Goal: Task Accomplishment & Management: Use online tool/utility

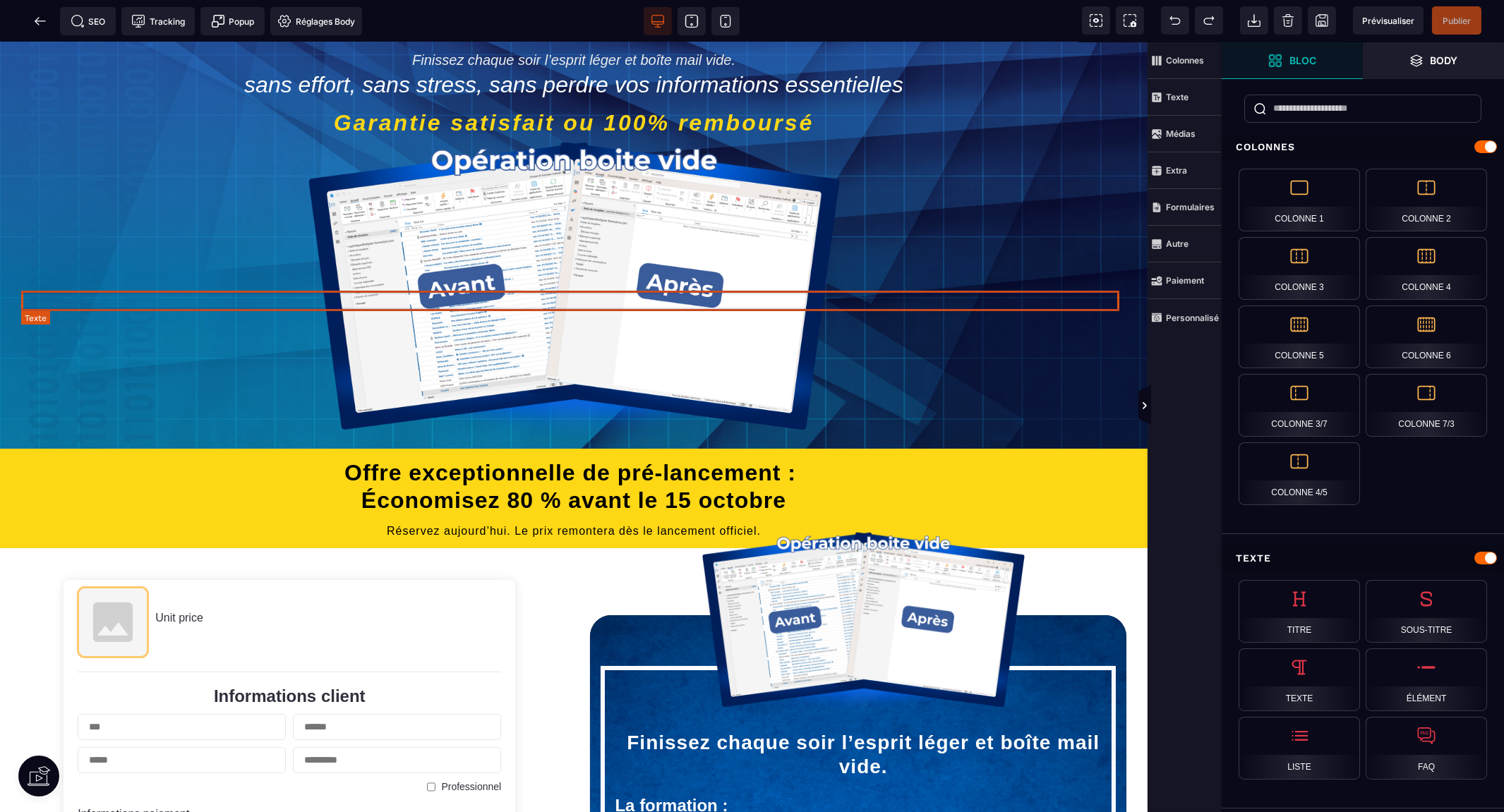
scroll to position [470, 0]
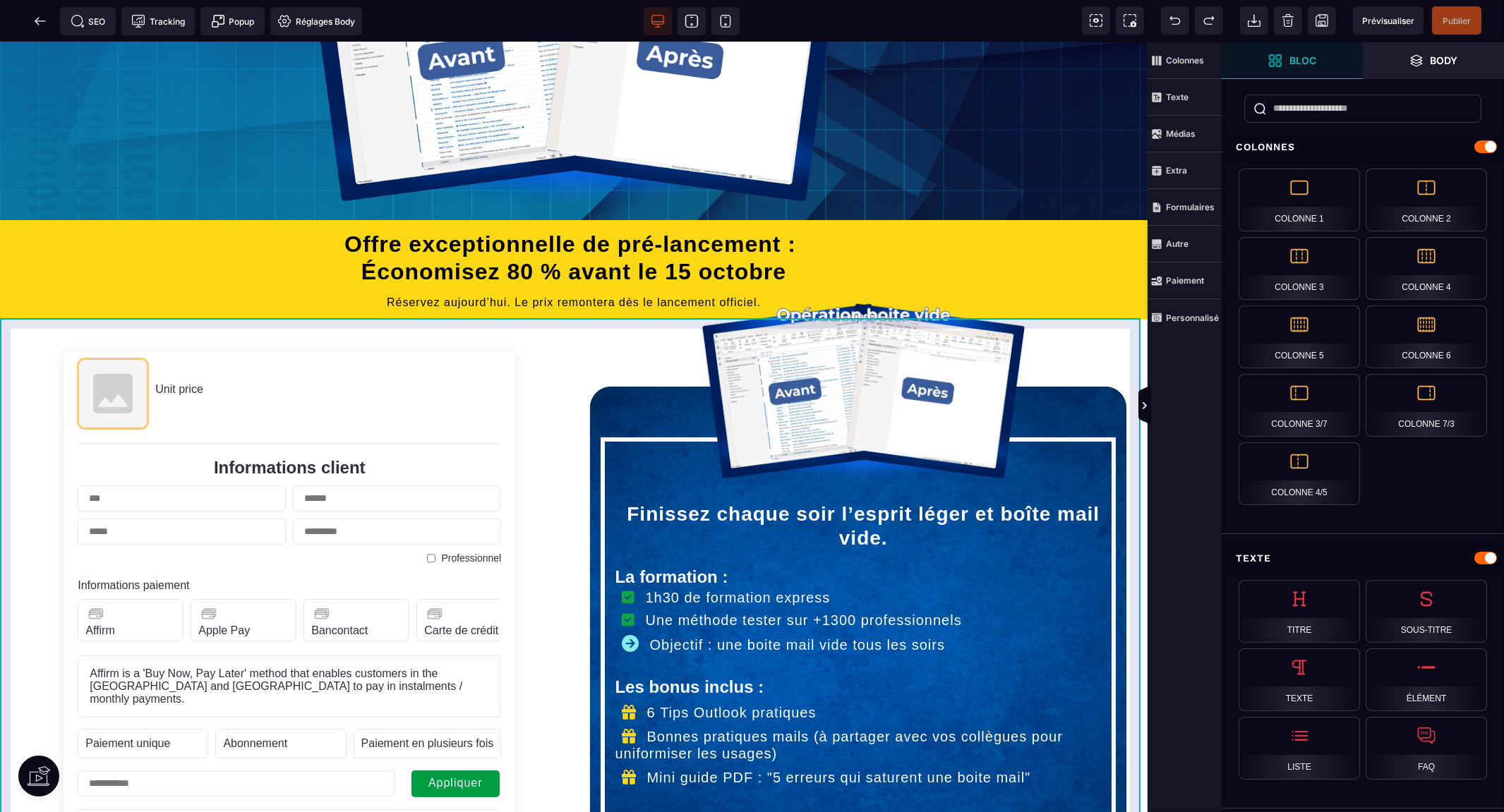
click at [1135, 325] on div "Unit price Informations client Professionnel Informations paiement Affirm Label…" at bounding box center [574, 760] width 1148 height 881
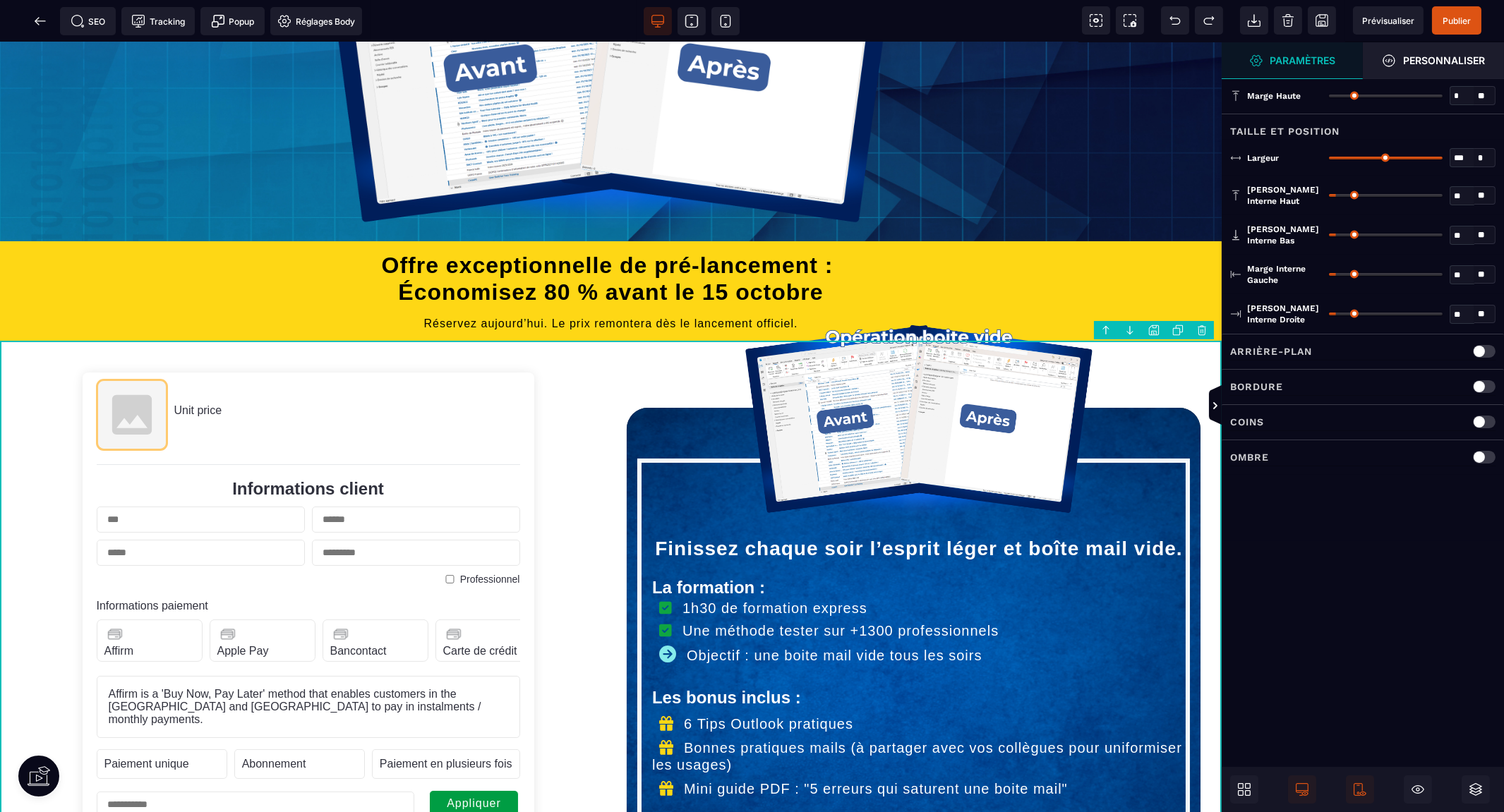
click at [1154, 332] on body "B I U S A ******* Ajouter une colonne Row" at bounding box center [752, 406] width 1504 height 812
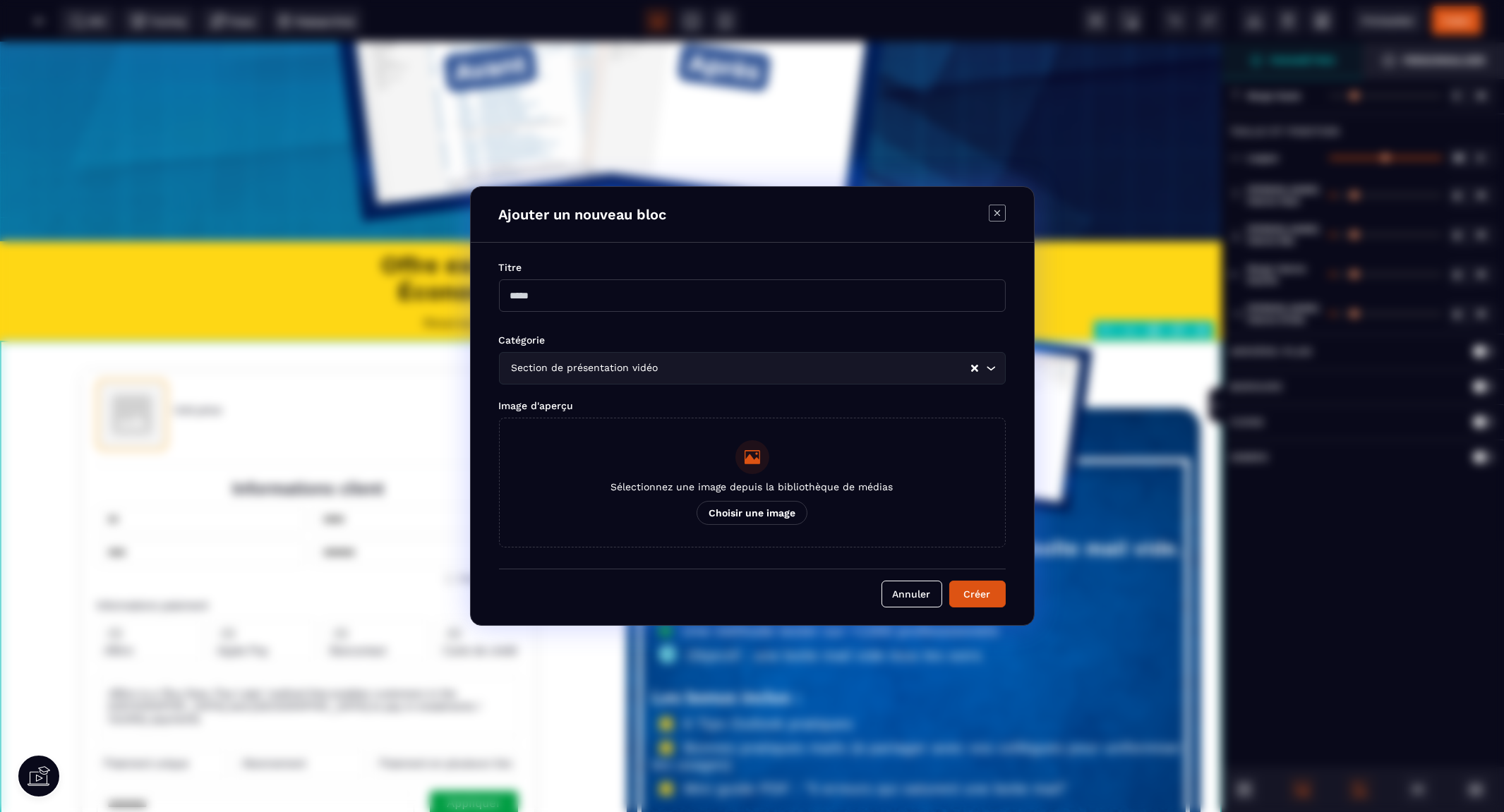
click at [988, 367] on icon "Search for option" at bounding box center [991, 368] width 14 height 14
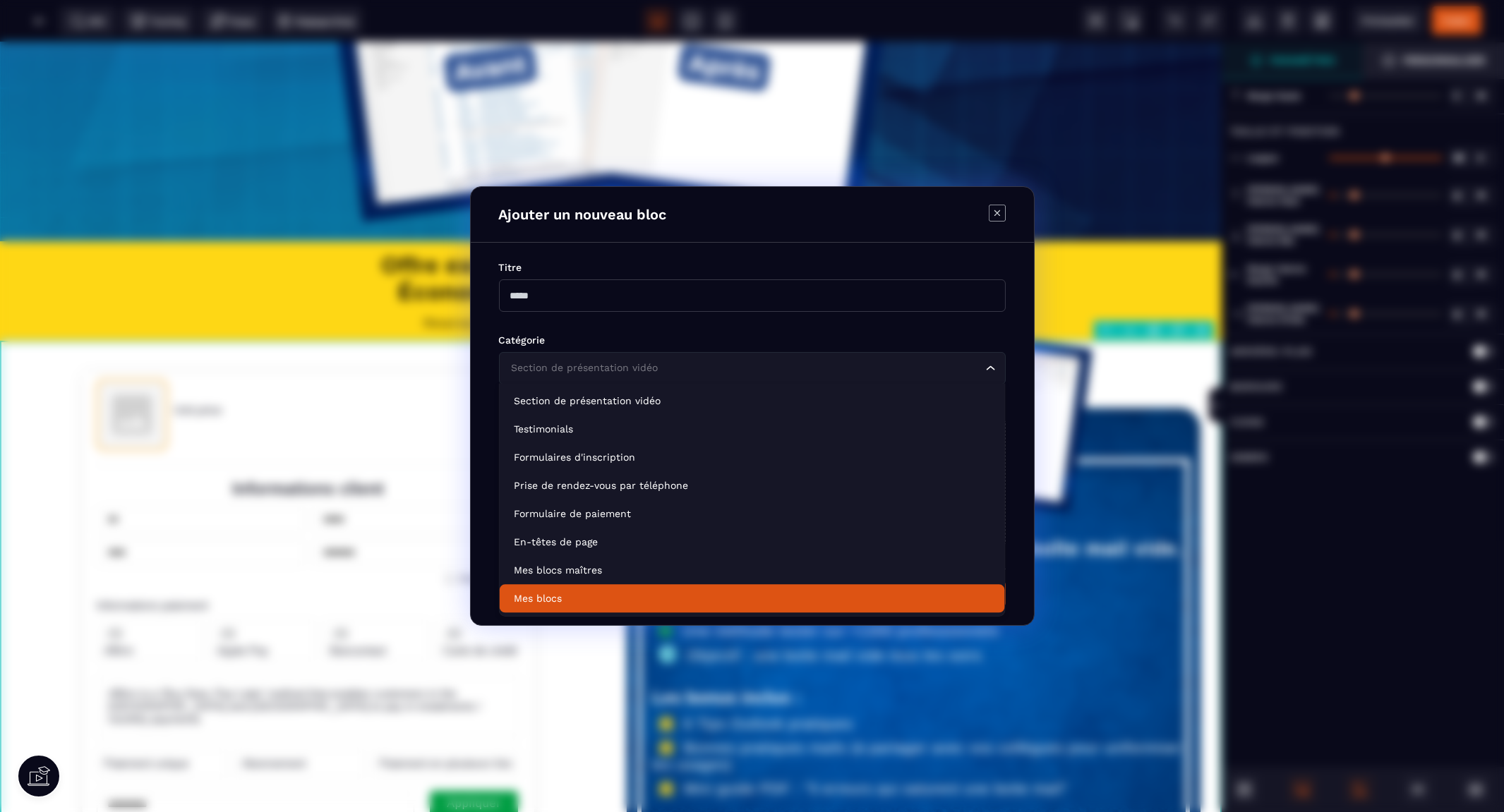
click at [827, 591] on p "Mes blocs" at bounding box center [752, 599] width 477 height 14
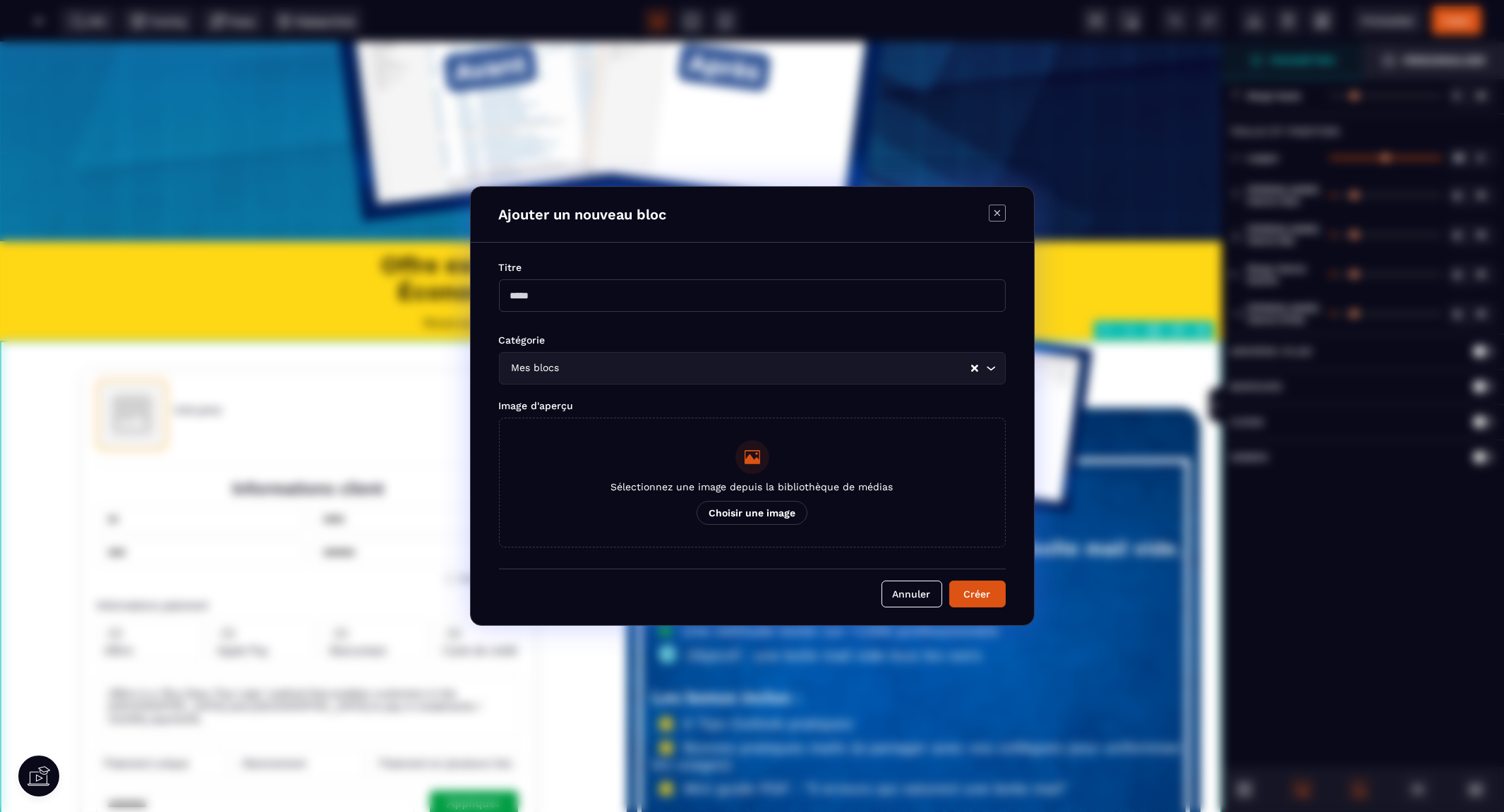
click at [553, 297] on input "Modal window" at bounding box center [752, 295] width 506 height 32
click at [553, 290] on input "**********" at bounding box center [752, 295] width 506 height 32
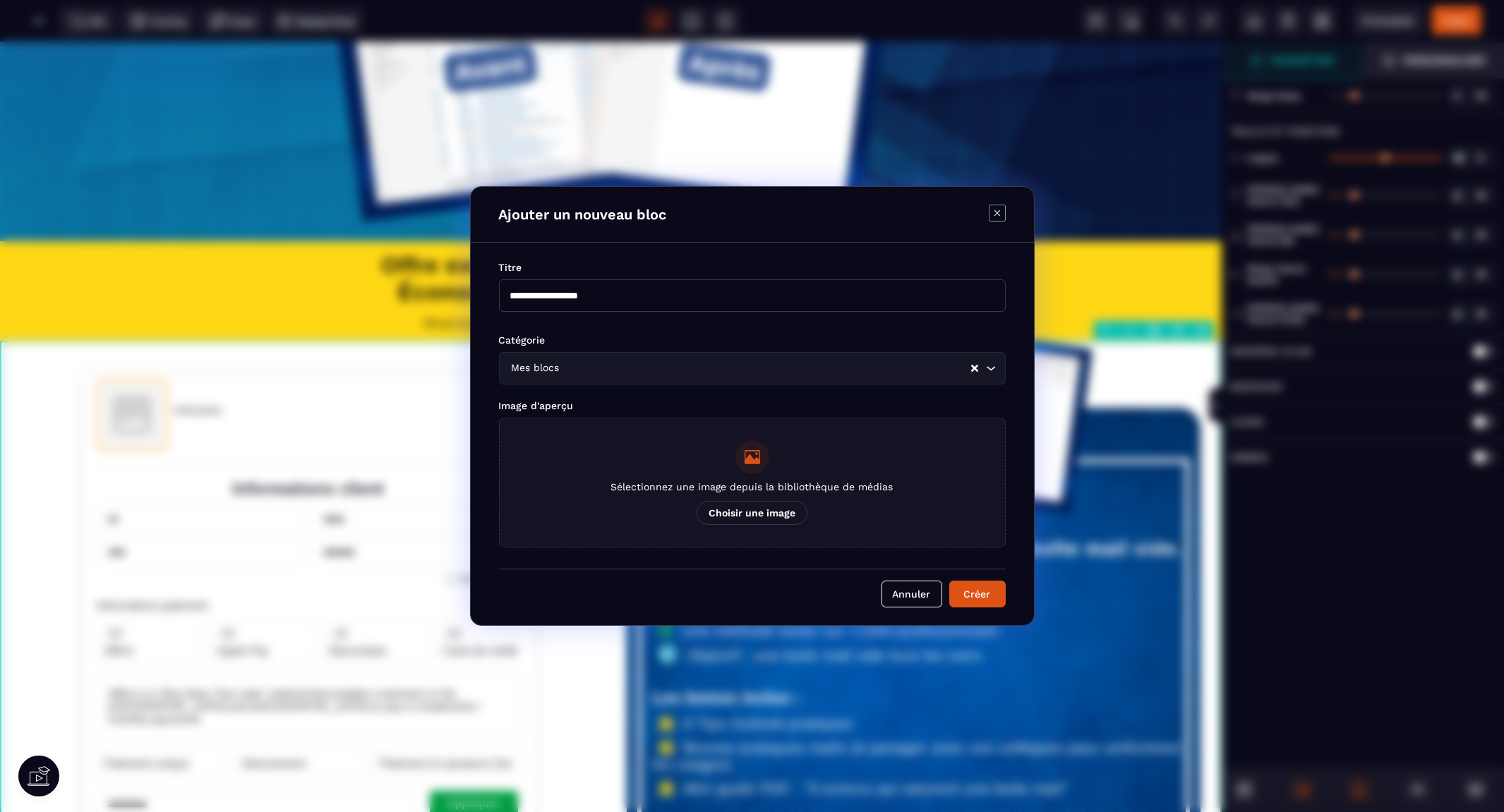
type input "**********"
click at [759, 512] on p "Choisir une image" at bounding box center [752, 513] width 111 height 24
click at [0, 0] on input "Sélectionnez une image depuis la bibliothèque de médias Choisir une image" at bounding box center [0, 0] width 0 height 0
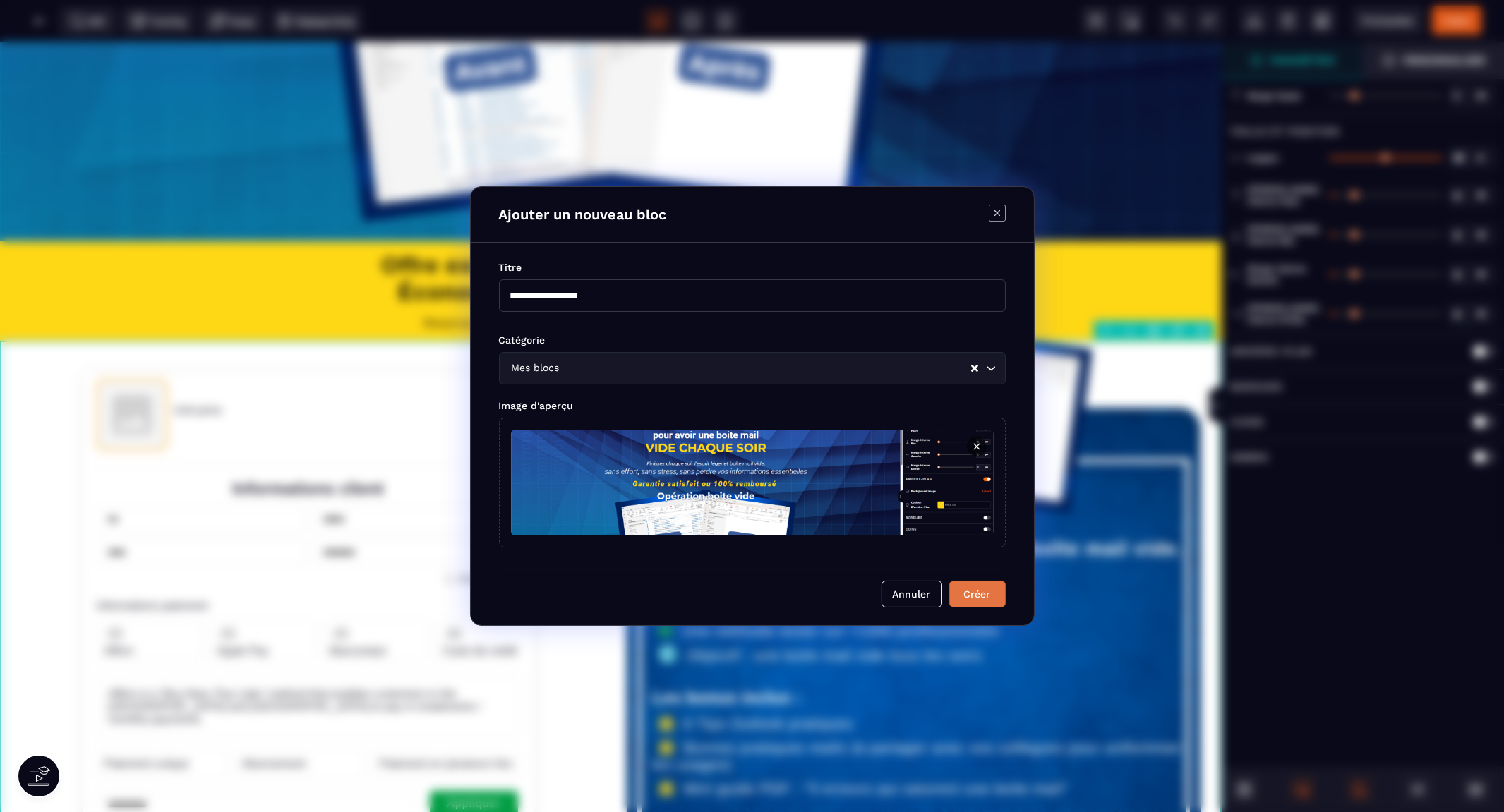
click at [999, 591] on button "Créer" at bounding box center [978, 594] width 56 height 26
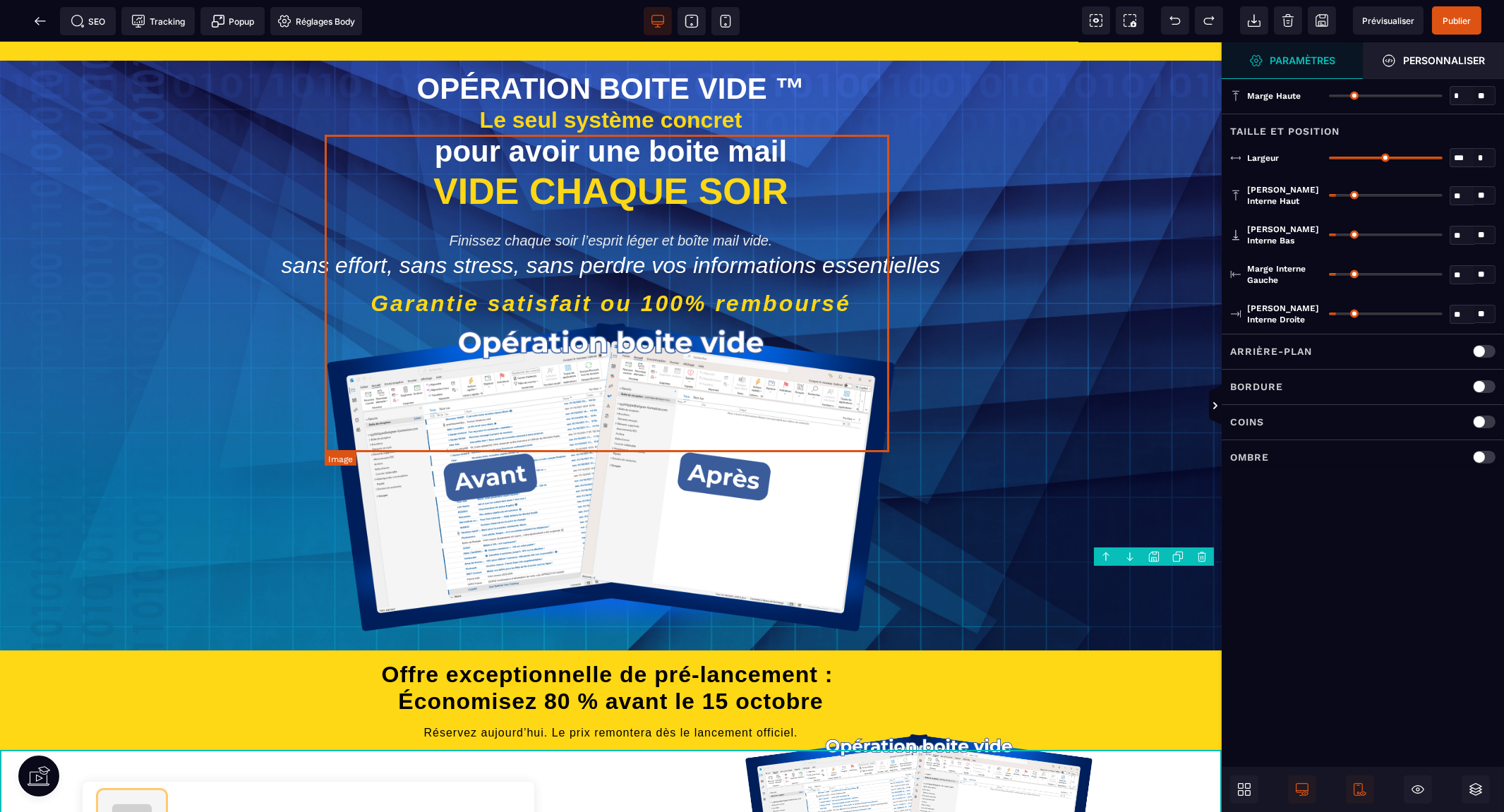
scroll to position [0, 0]
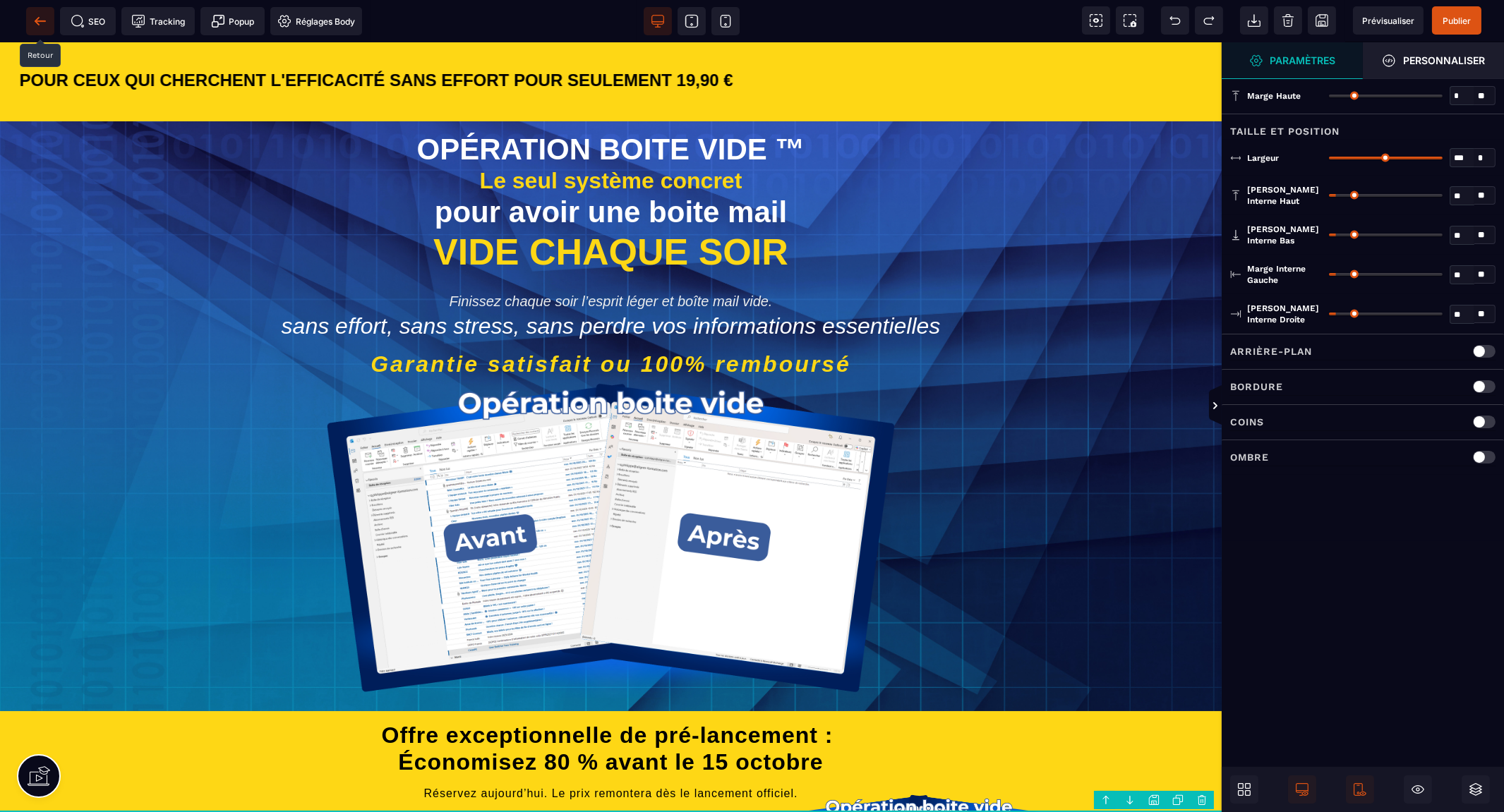
click at [35, 14] on icon at bounding box center [40, 22] width 14 height 14
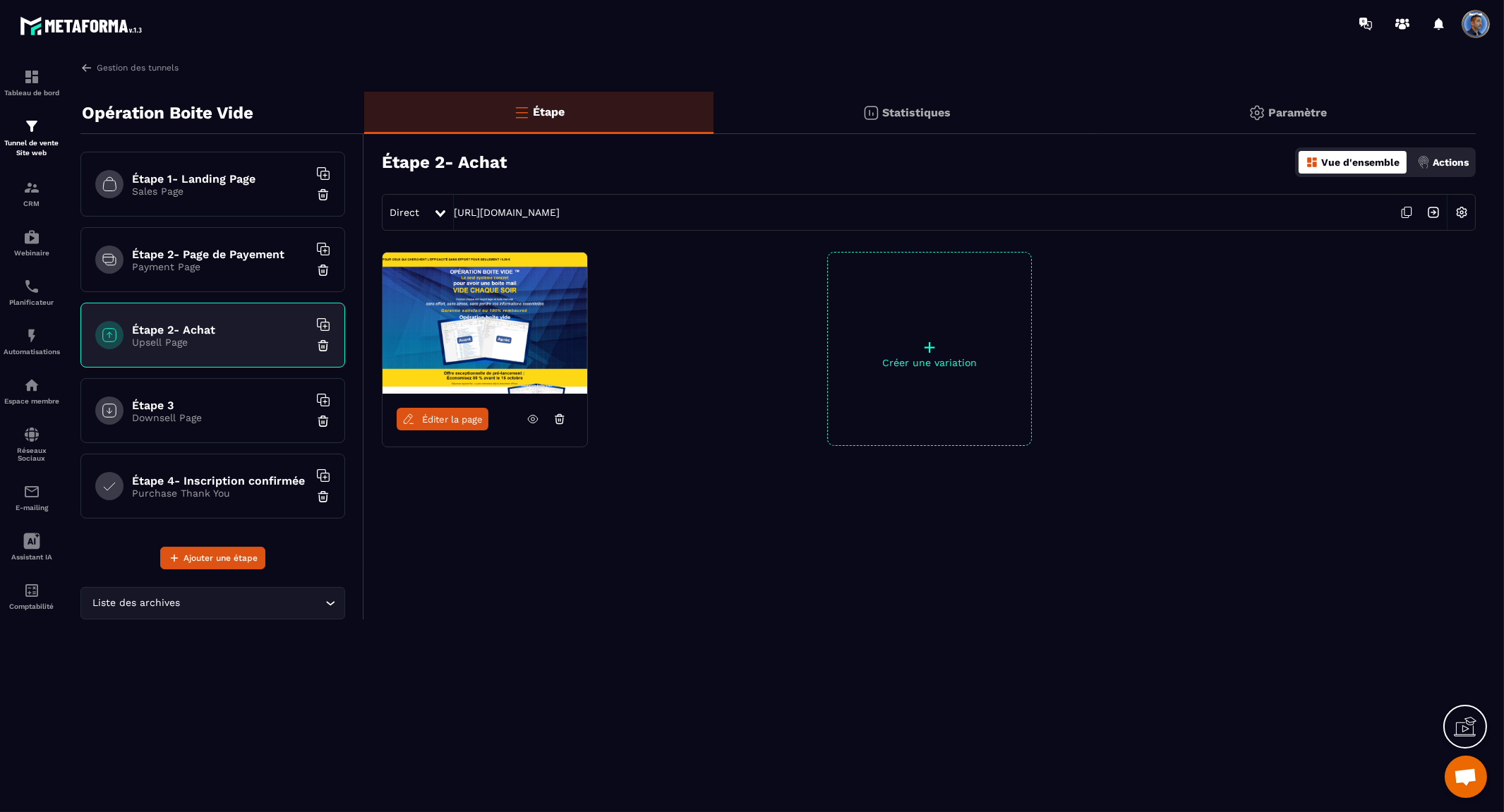
click at [226, 258] on h6 "Étape 2- Page de Payement" at bounding box center [220, 254] width 177 height 14
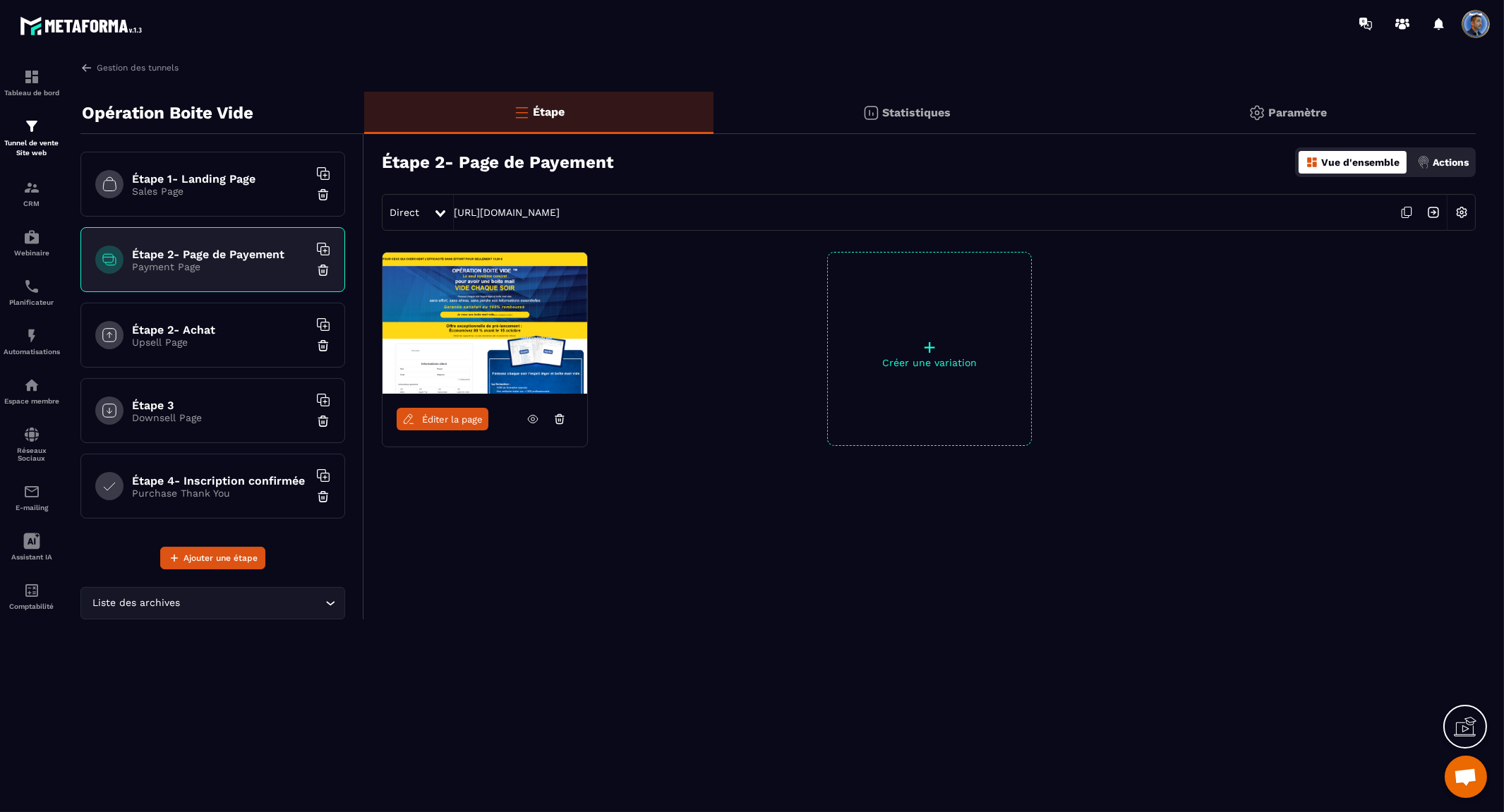
click at [1469, 210] on img at bounding box center [1461, 212] width 26 height 26
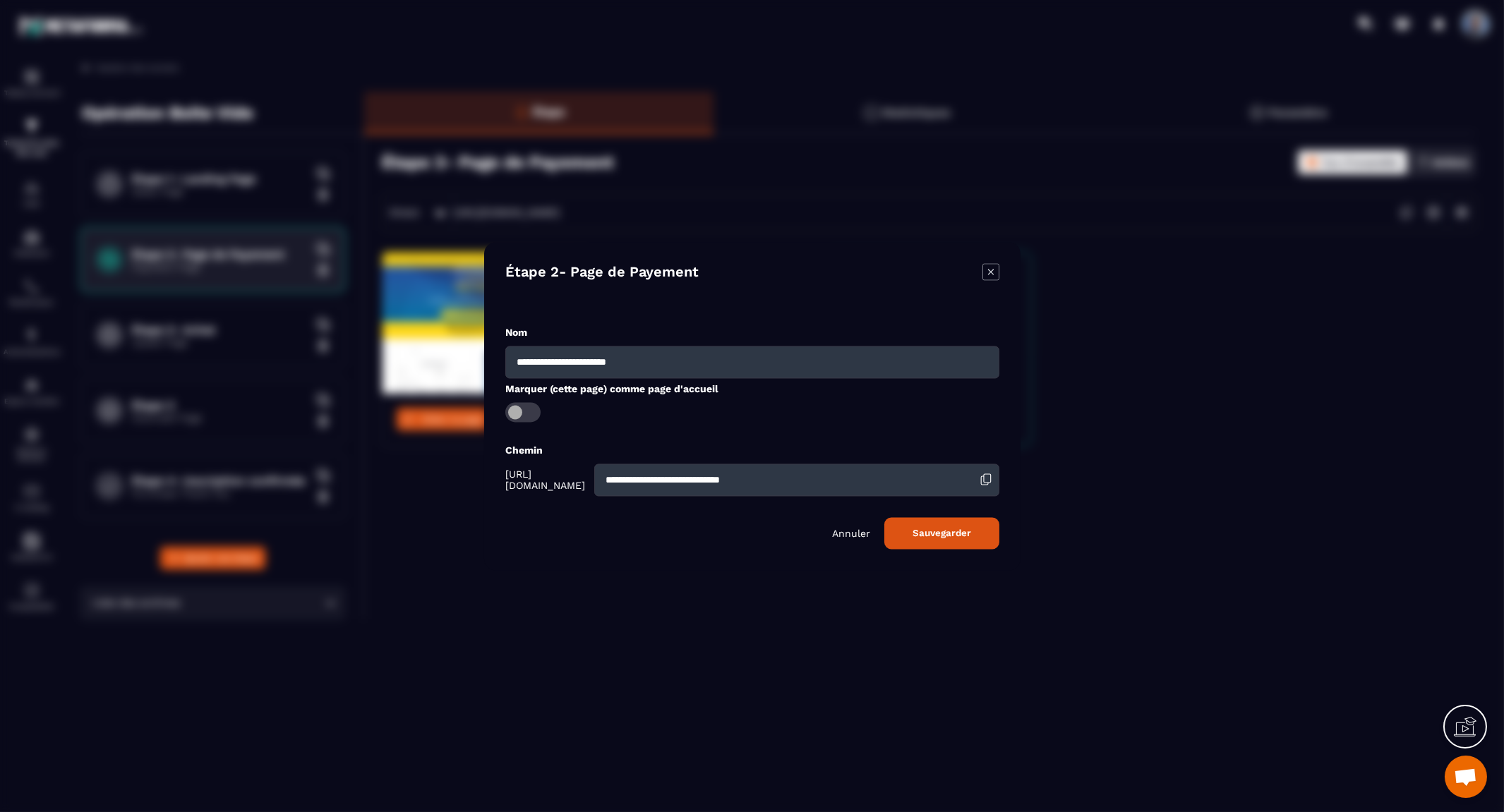
drag, startPoint x: 886, startPoint y: 482, endPoint x: 368, endPoint y: 441, distance: 519.6
click at [368, 441] on section "**********" at bounding box center [752, 406] width 1504 height 812
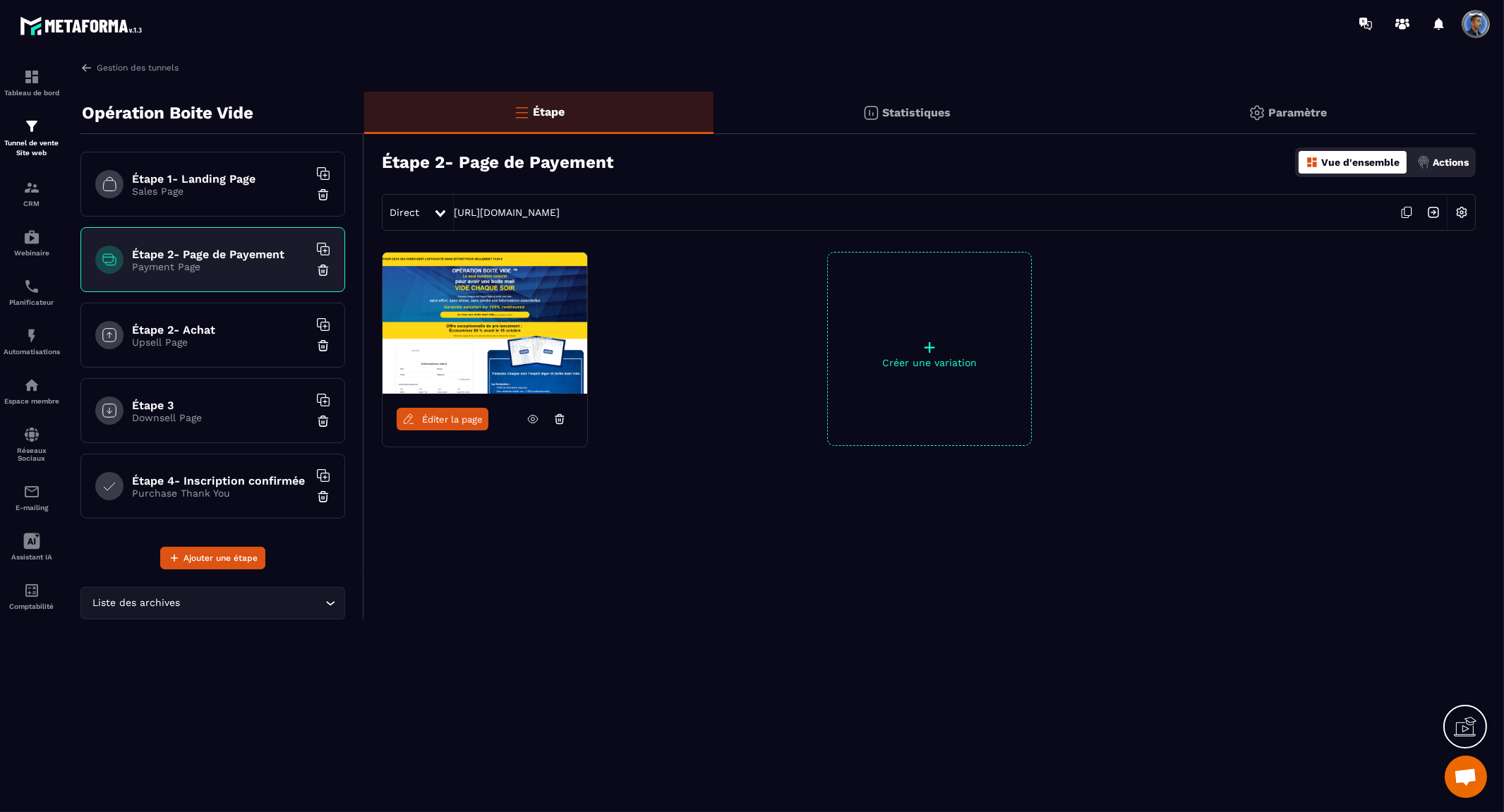
click at [209, 346] on p "Upsell Page" at bounding box center [220, 342] width 177 height 11
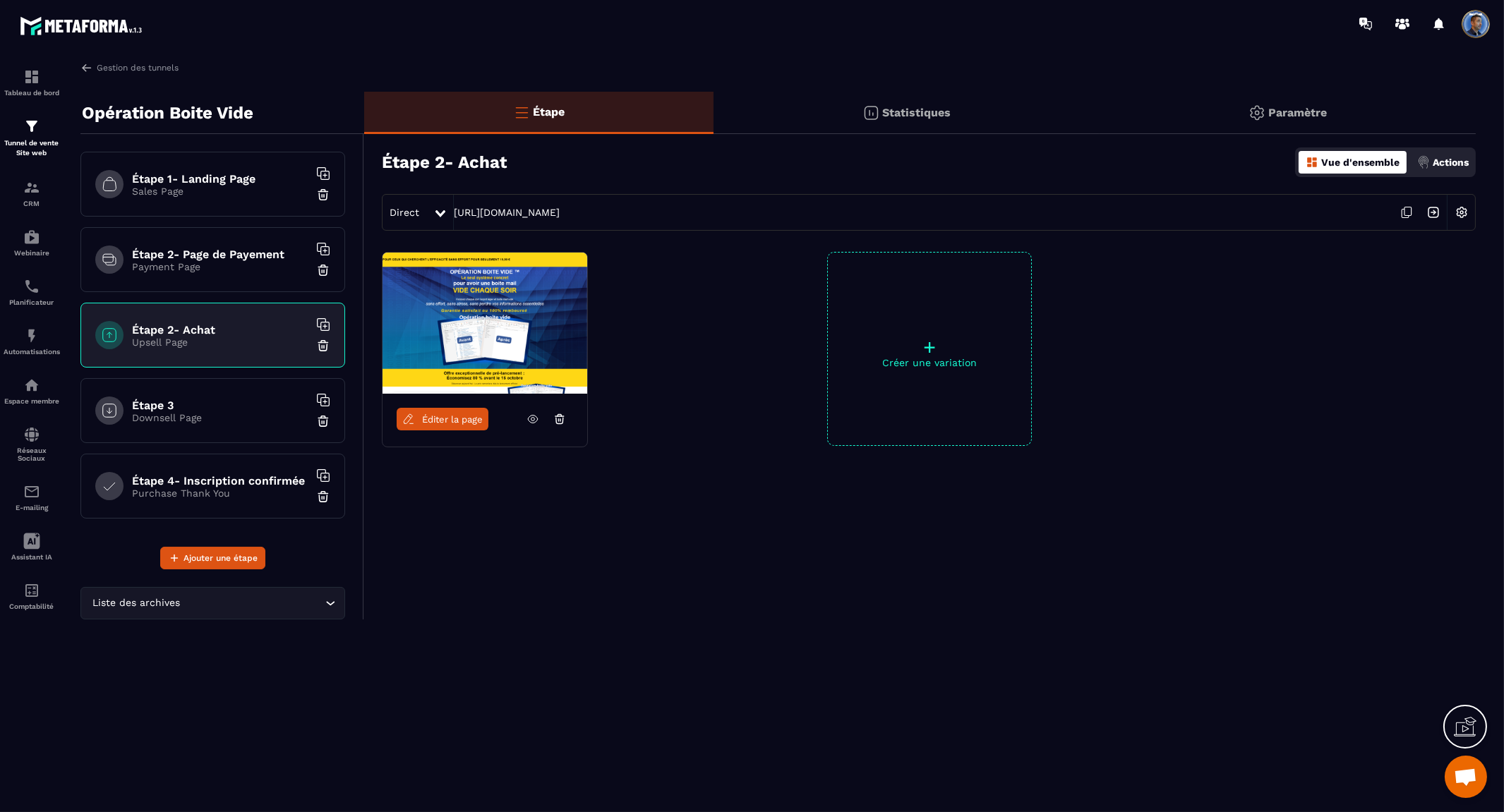
click at [1449, 213] on img at bounding box center [1461, 212] width 26 height 26
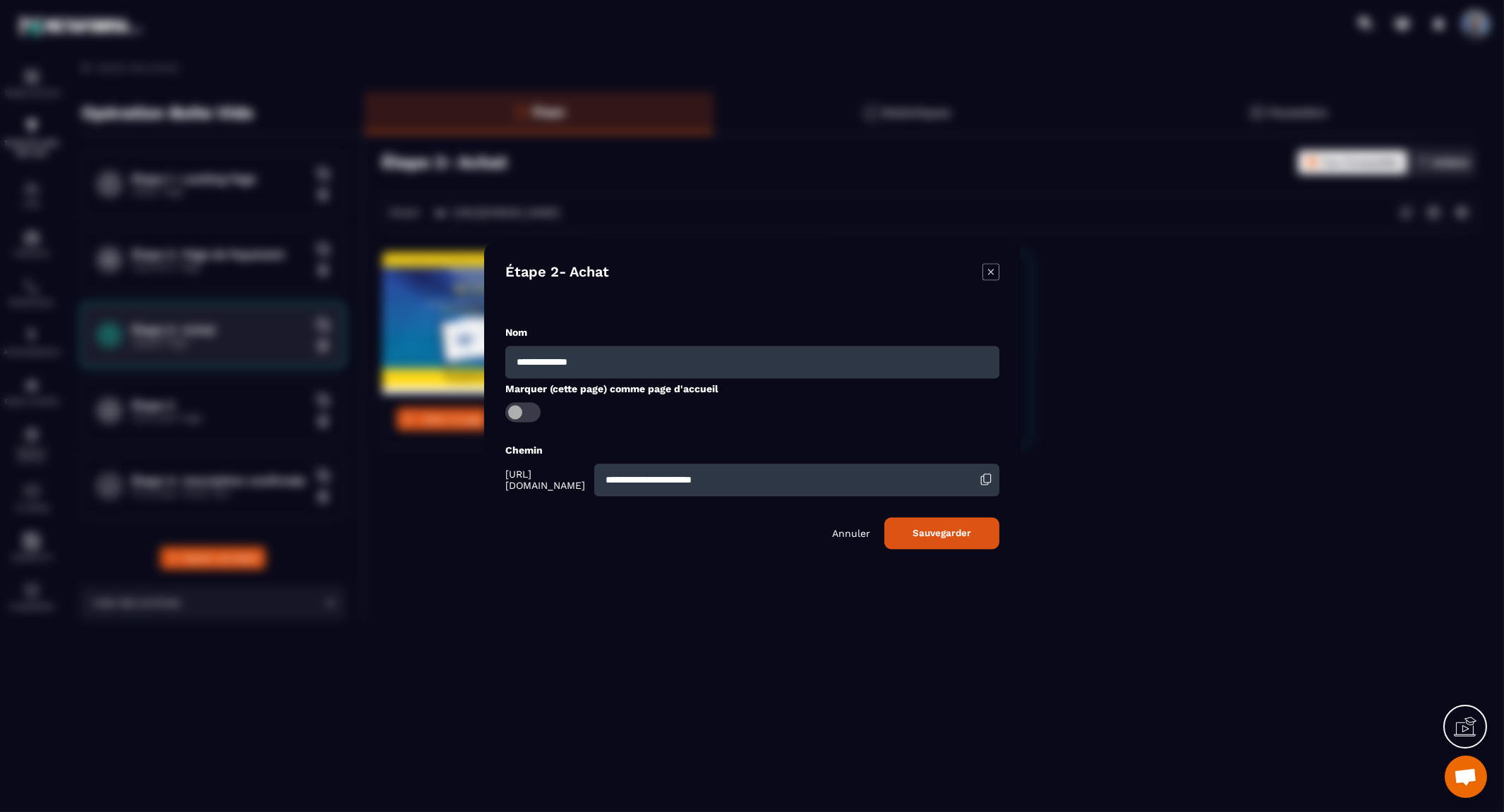
drag, startPoint x: 787, startPoint y: 475, endPoint x: 582, endPoint y: 467, distance: 205.2
click at [582, 467] on div "**********" at bounding box center [753, 480] width 494 height 32
click at [884, 518] on button "Sauvegarder" at bounding box center [941, 534] width 115 height 32
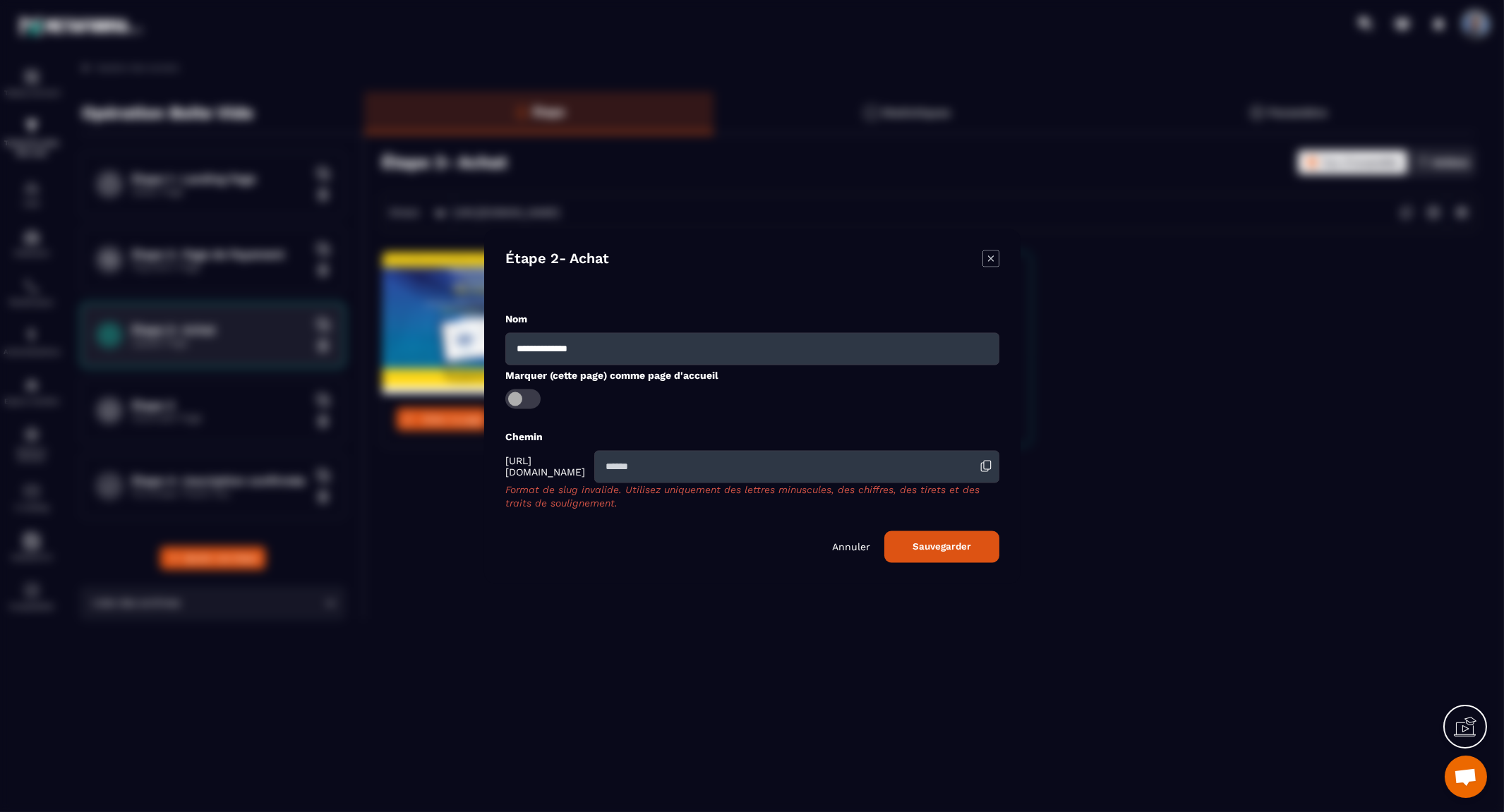
click at [858, 542] on p "Annuler" at bounding box center [851, 546] width 38 height 11
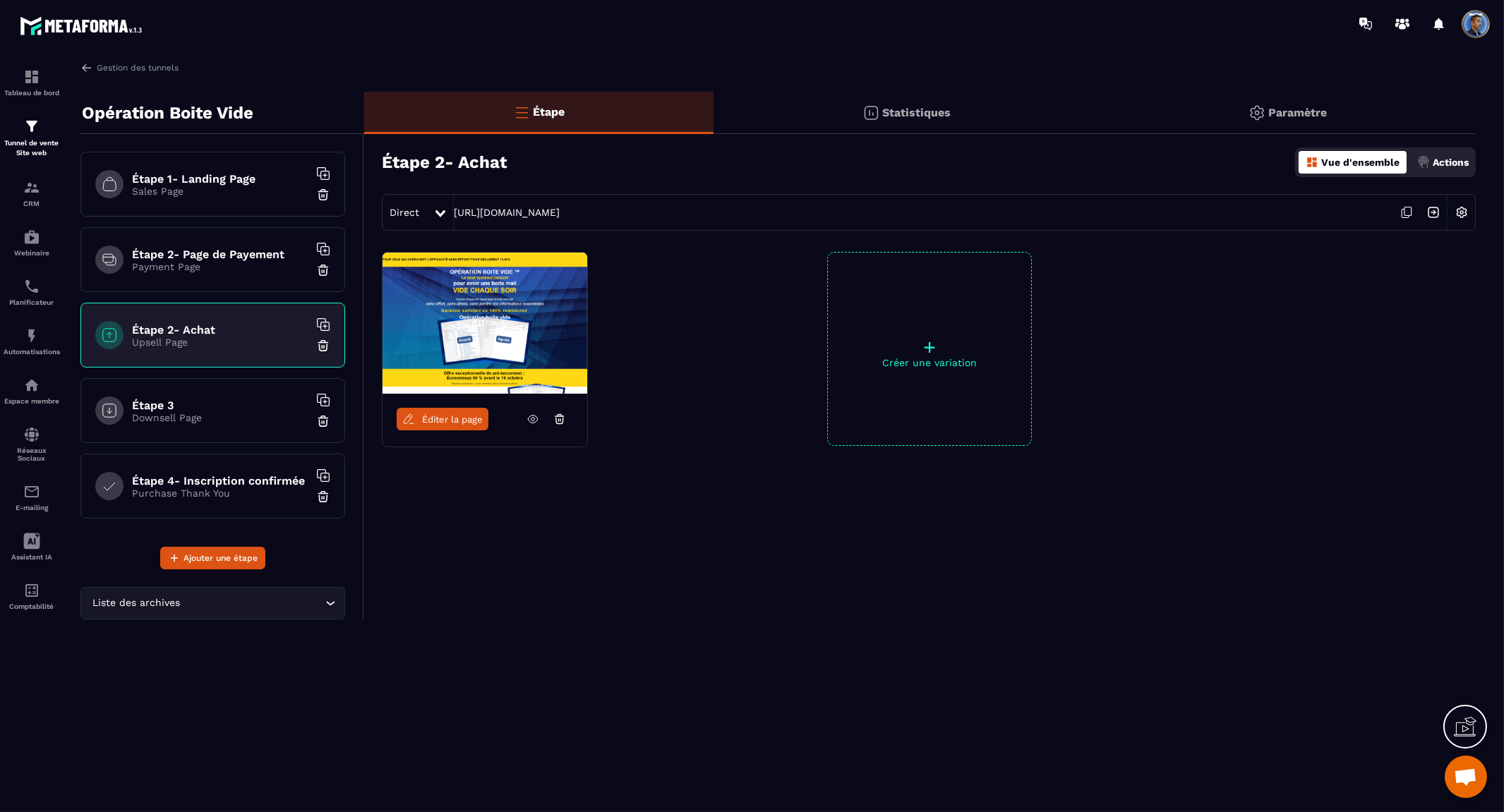
click at [245, 266] on p "Payment Page" at bounding box center [220, 266] width 177 height 11
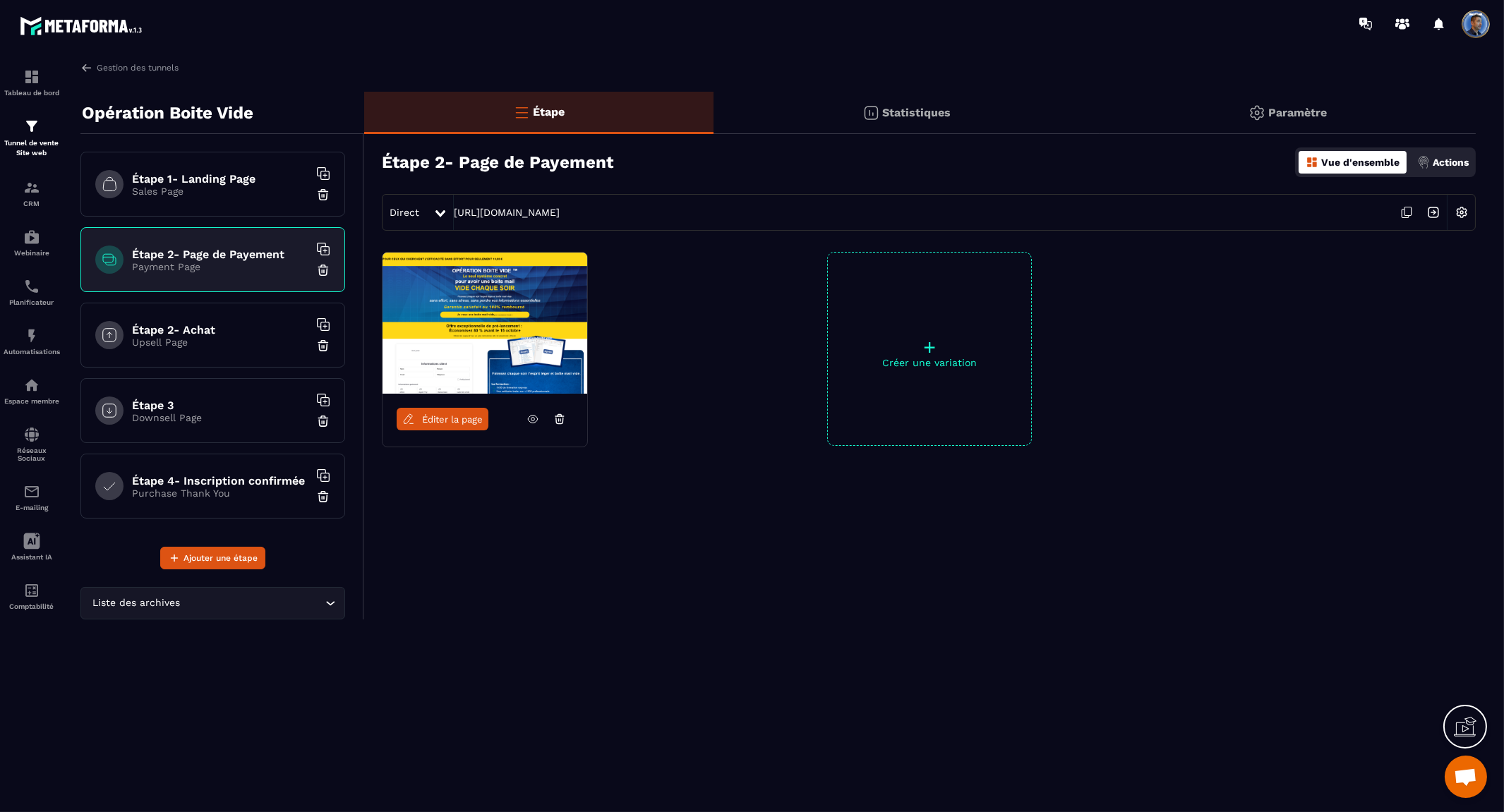
click at [1465, 215] on img at bounding box center [1461, 212] width 26 height 26
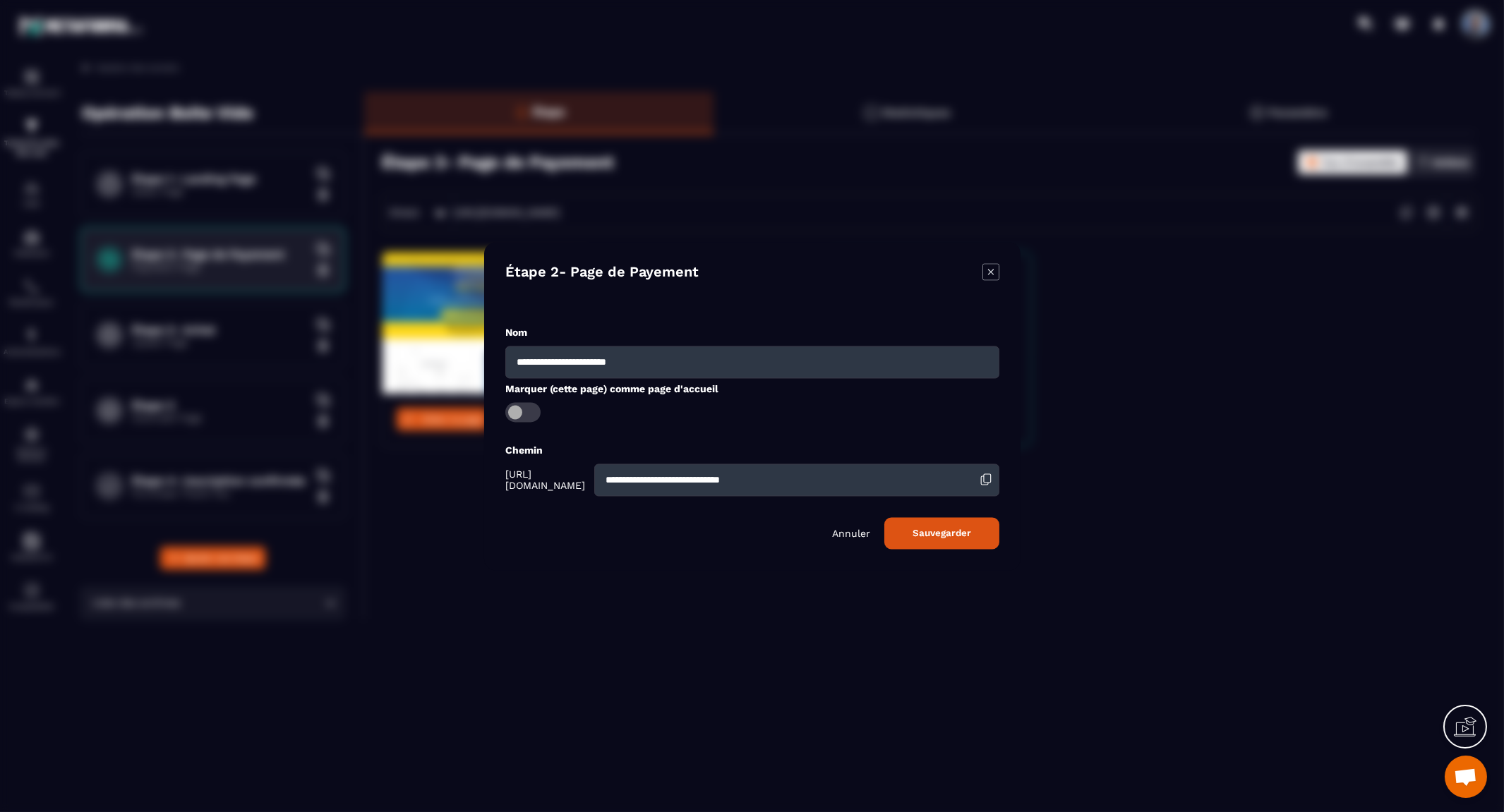
click at [785, 475] on input "**********" at bounding box center [796, 480] width 405 height 32
paste input "Modal window"
type input "**********"
click at [951, 531] on button "Sauvegarder" at bounding box center [941, 534] width 115 height 32
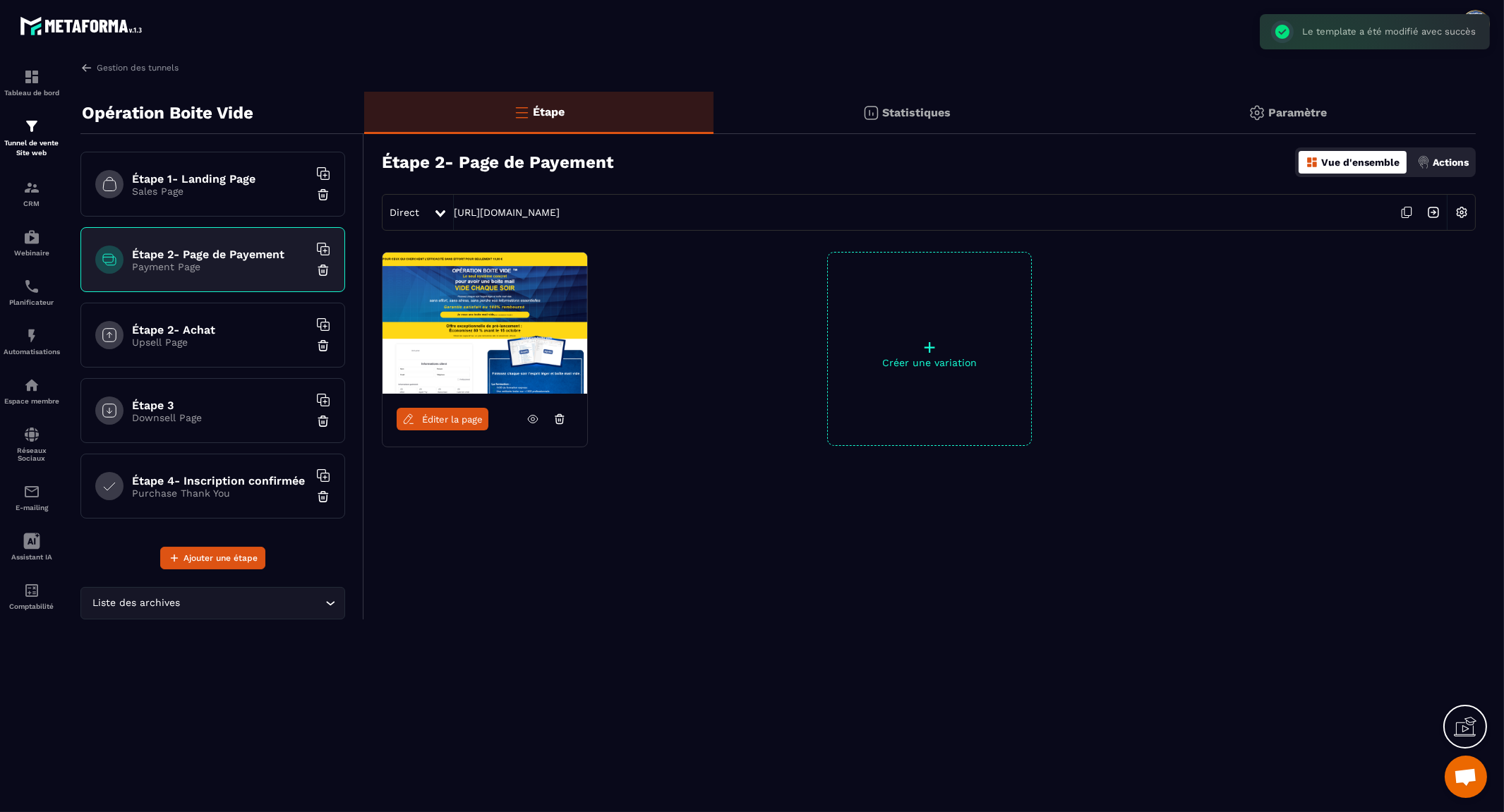
click at [251, 251] on h6 "Étape 2- Page de Payement" at bounding box center [220, 254] width 177 height 14
click at [323, 343] on img at bounding box center [323, 346] width 14 height 14
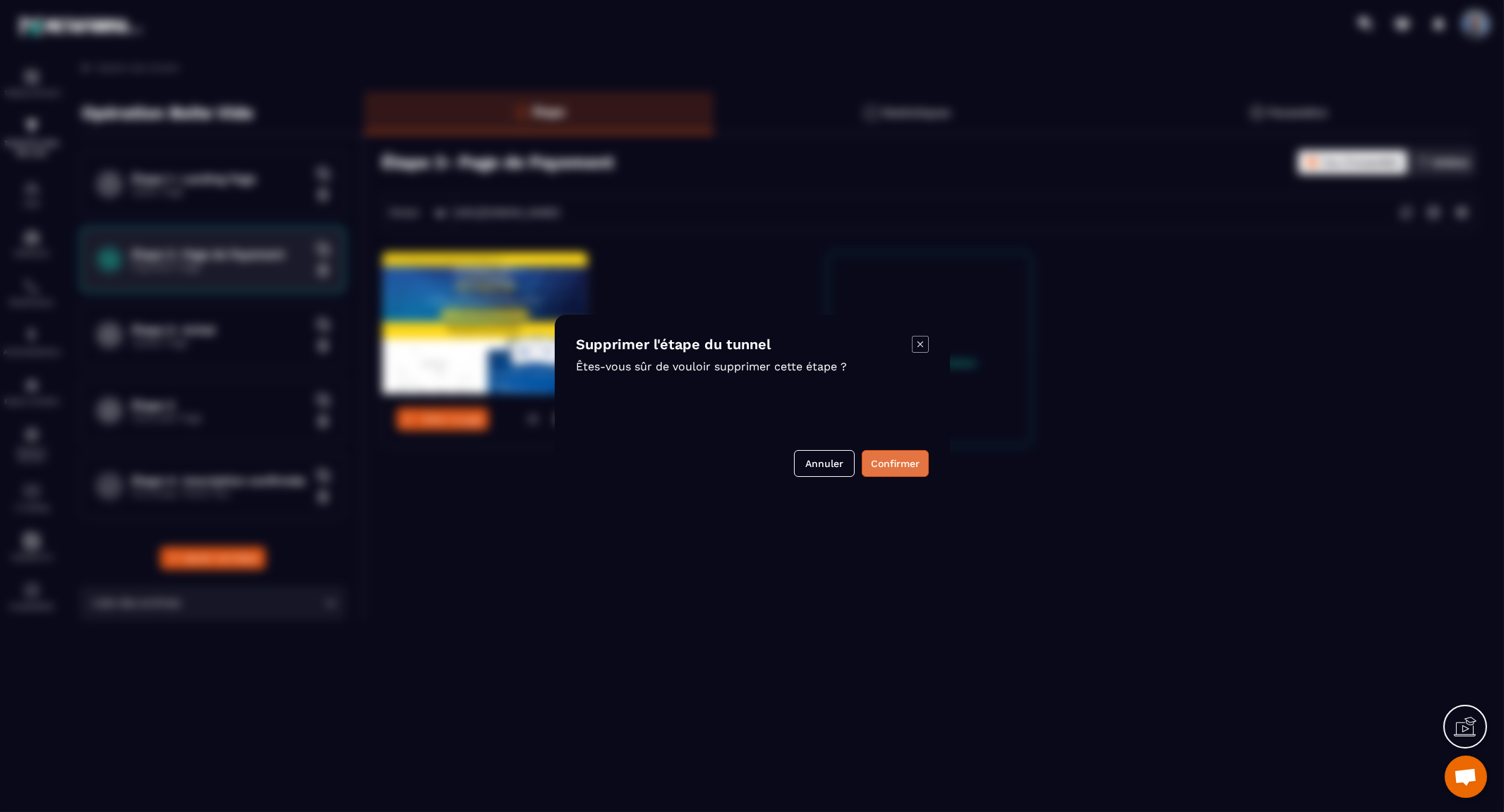
click at [916, 469] on button "Confirmer" at bounding box center [896, 463] width 67 height 26
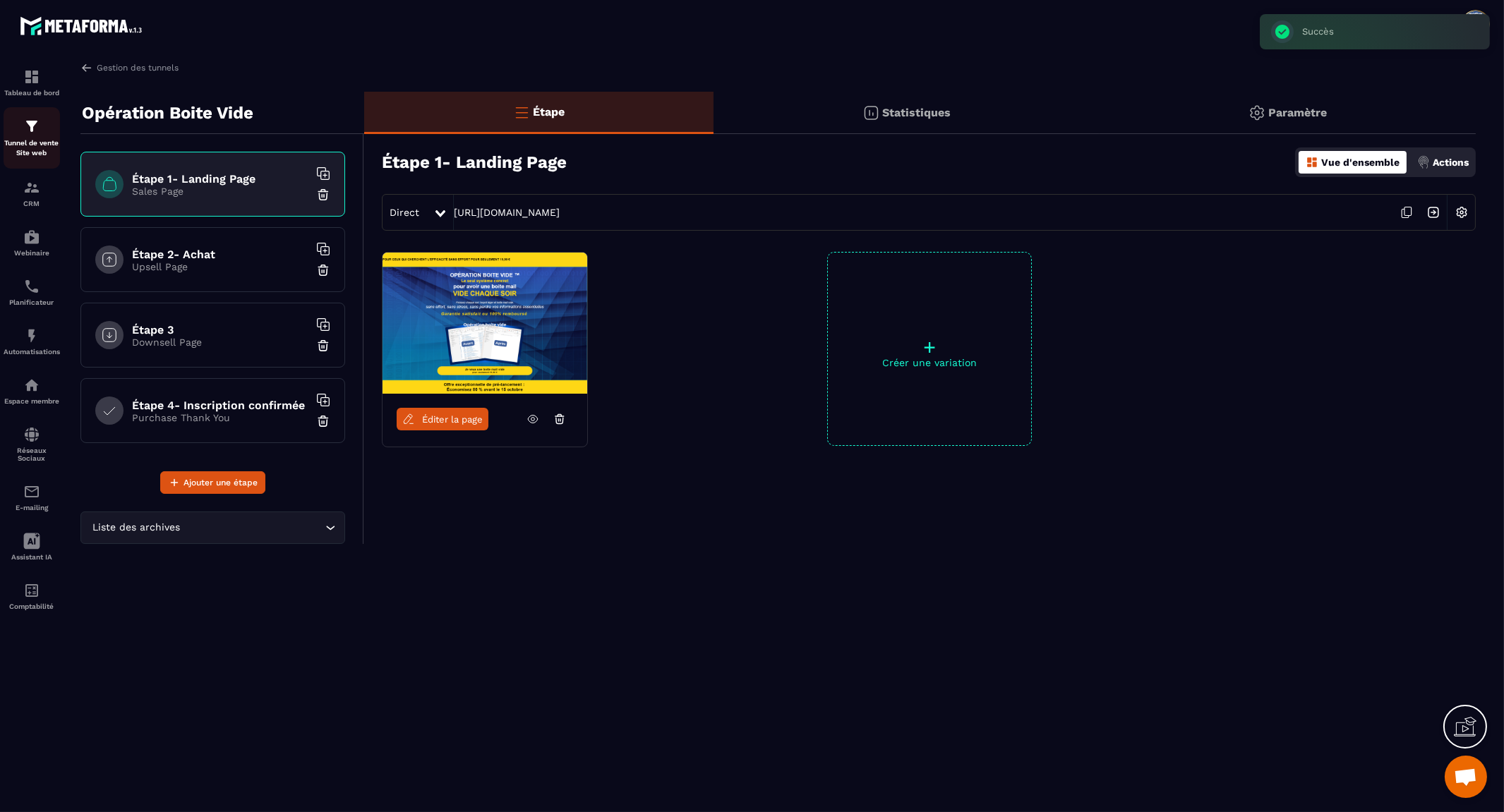
click at [25, 129] on img at bounding box center [31, 126] width 17 height 17
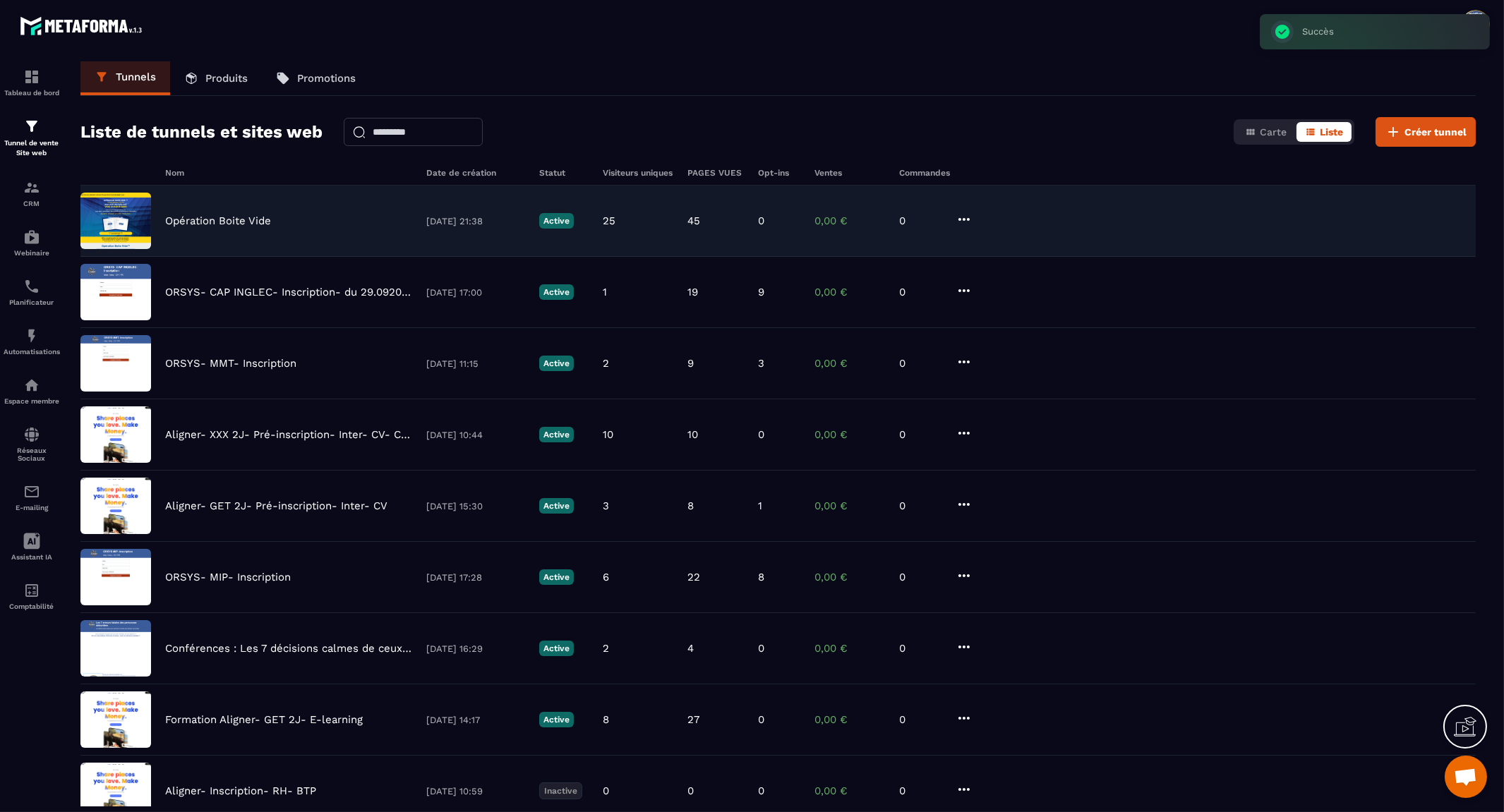
click at [256, 224] on p "Opération Boite Vide" at bounding box center [218, 221] width 106 height 13
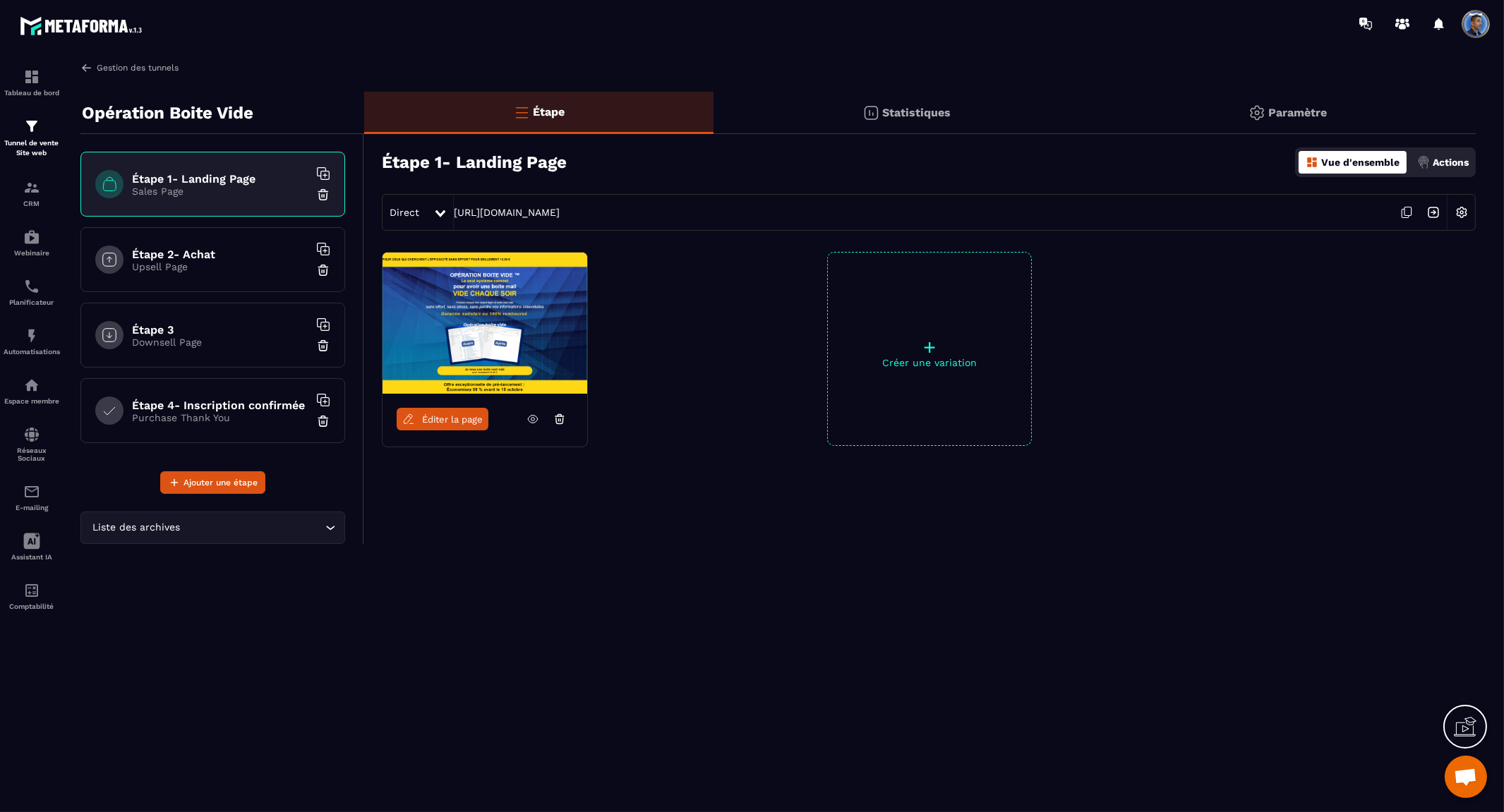
click at [85, 66] on img at bounding box center [87, 68] width 13 height 13
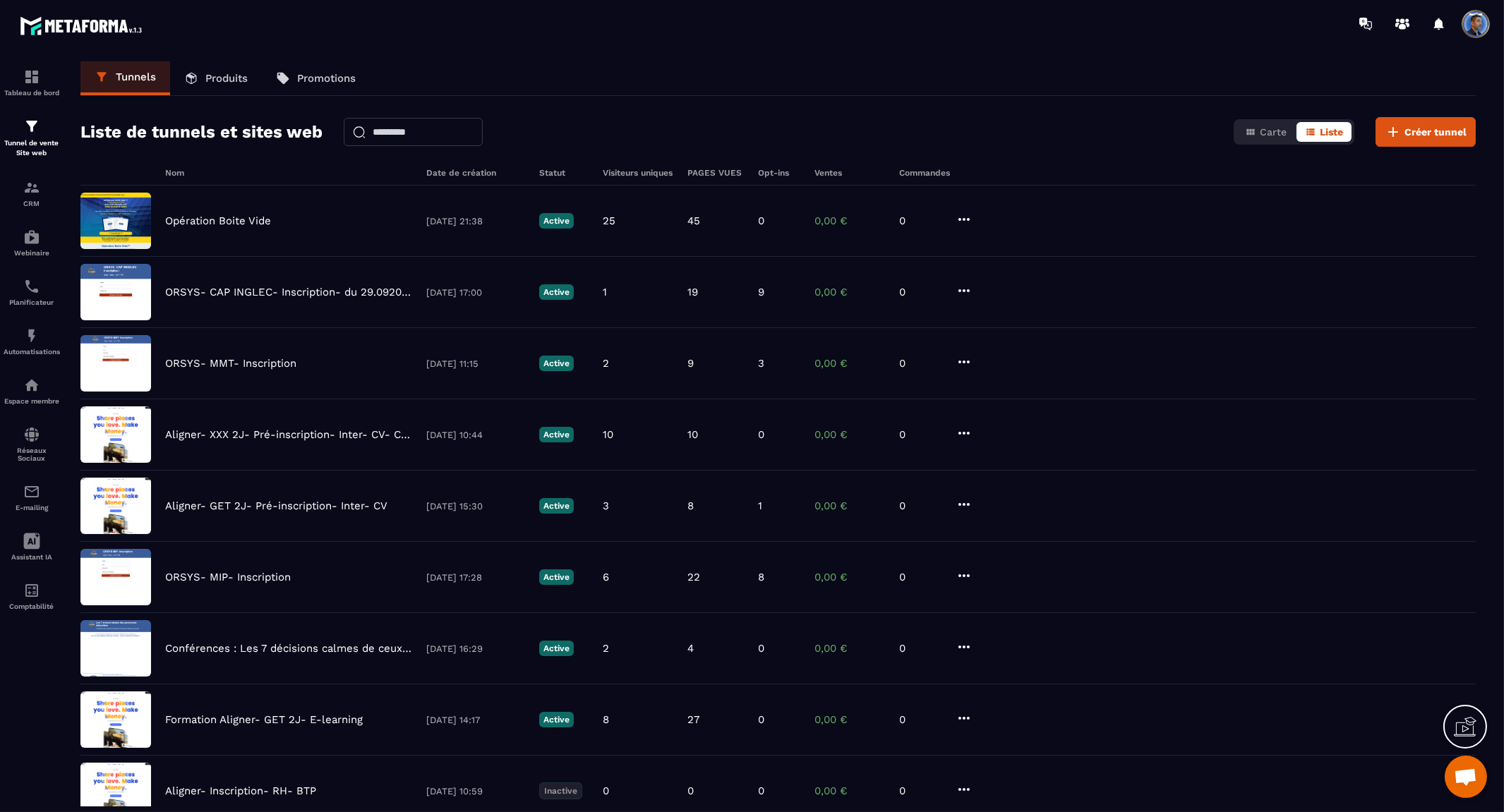
click at [198, 75] on icon at bounding box center [192, 79] width 14 height 14
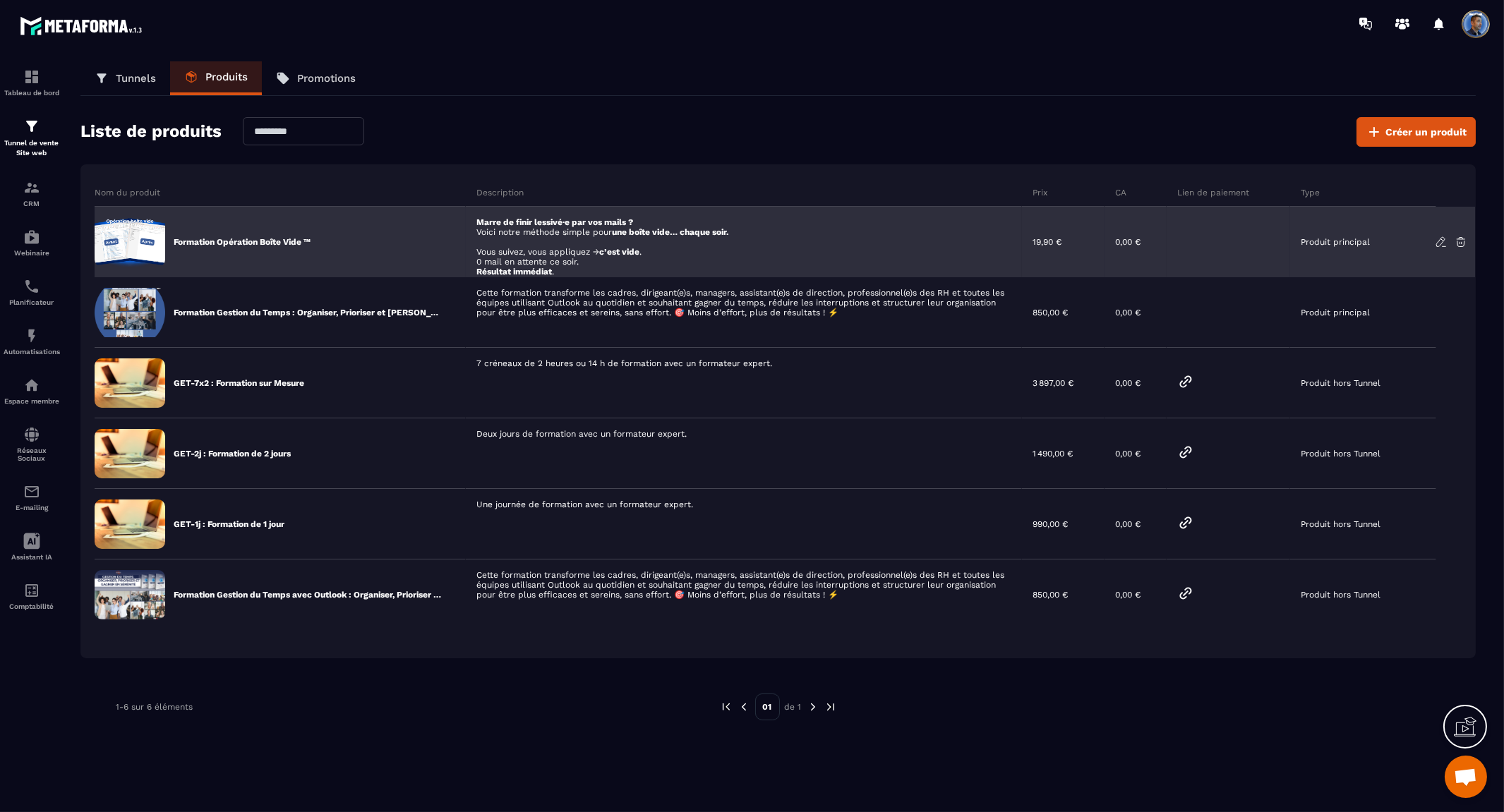
click at [617, 225] on div "Marre de finir lessivé·e par vos mails ? Voici notre méthode simple pour une bo…" at bounding box center [744, 242] width 557 height 71
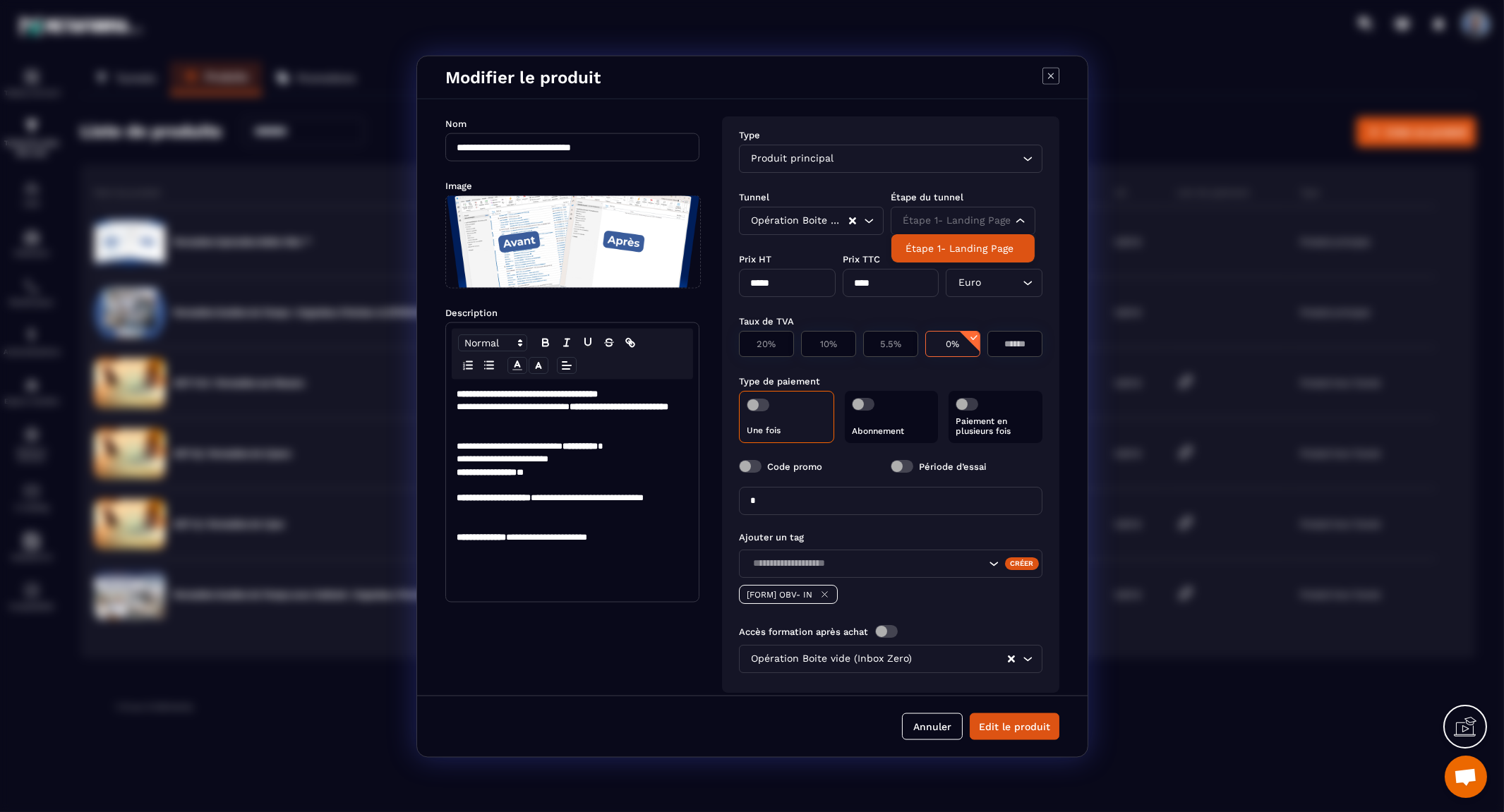
click at [1019, 213] on icon "Search for option" at bounding box center [1021, 221] width 14 height 14
click at [849, 217] on icon "Clear Selected" at bounding box center [852, 220] width 7 height 7
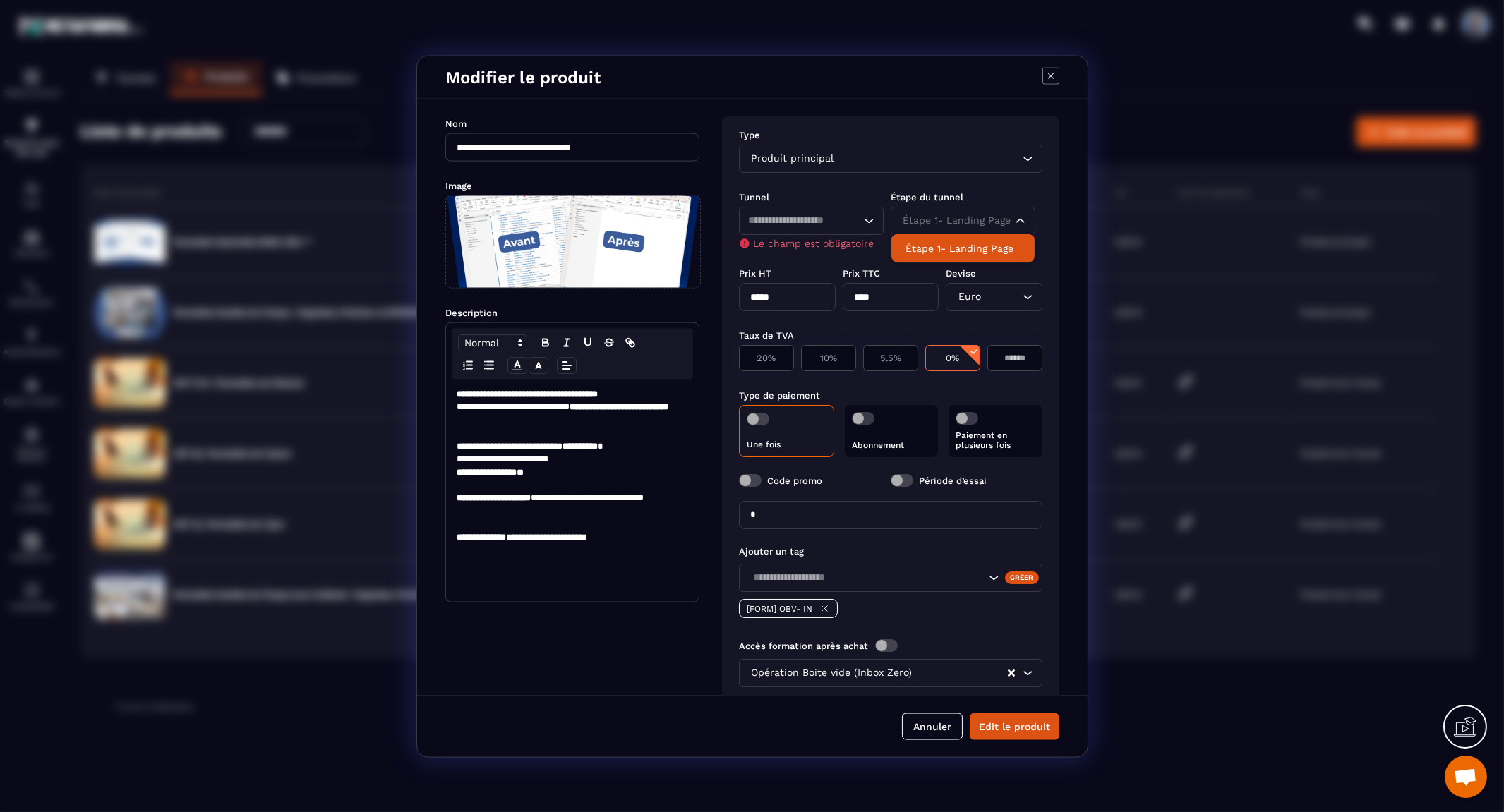
click at [946, 215] on input "Search for option" at bounding box center [956, 220] width 112 height 15
click at [1020, 217] on icon "Search for option" at bounding box center [1021, 221] width 14 height 14
click at [1019, 217] on icon "Search for option" at bounding box center [1021, 221] width 14 height 14
click at [869, 213] on icon "Search for option" at bounding box center [869, 221] width 14 height 14
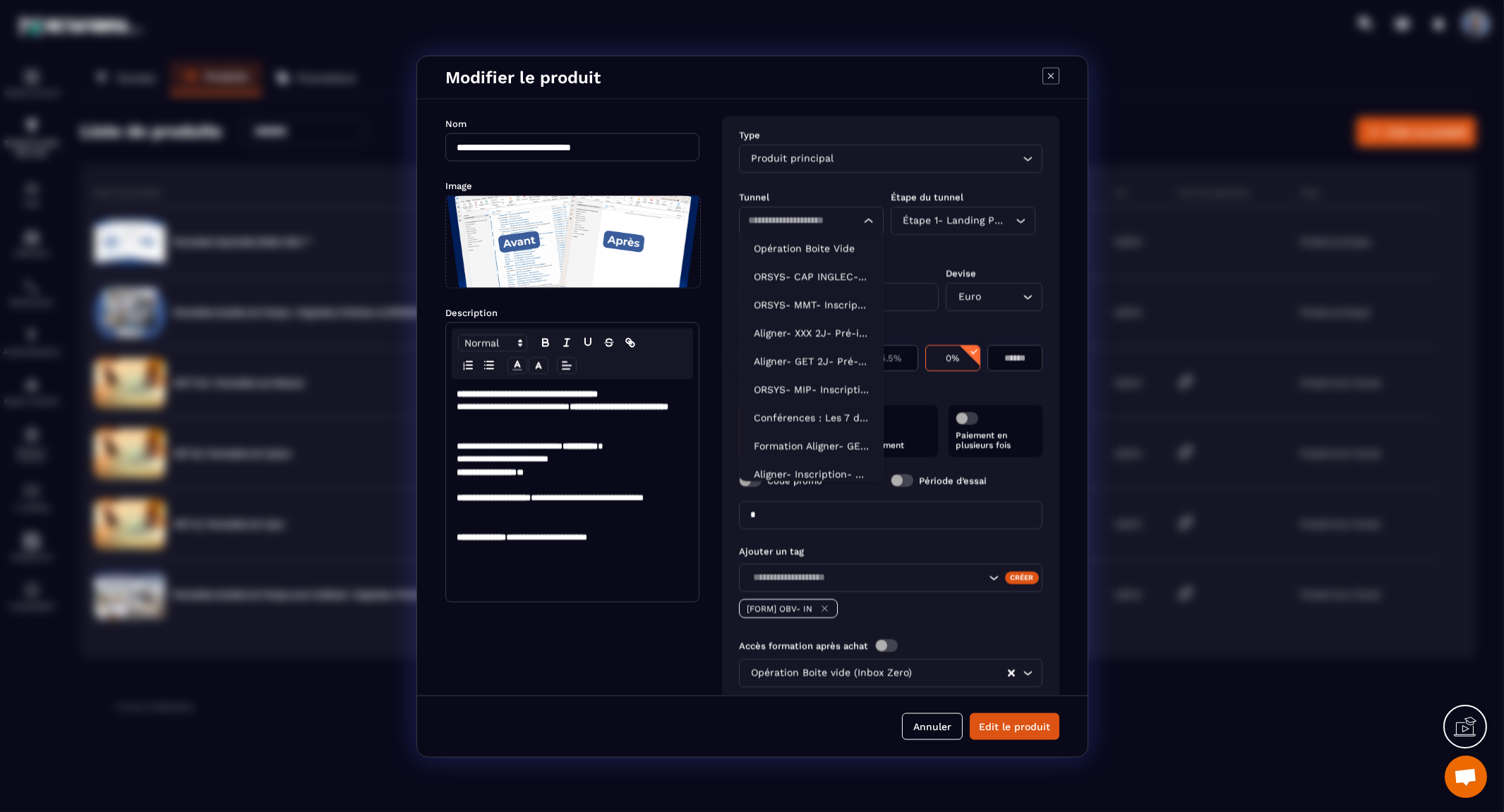
click at [823, 215] on input "Search for option" at bounding box center [798, 220] width 100 height 15
click at [809, 244] on p "Opération Boite Vide" at bounding box center [811, 248] width 115 height 14
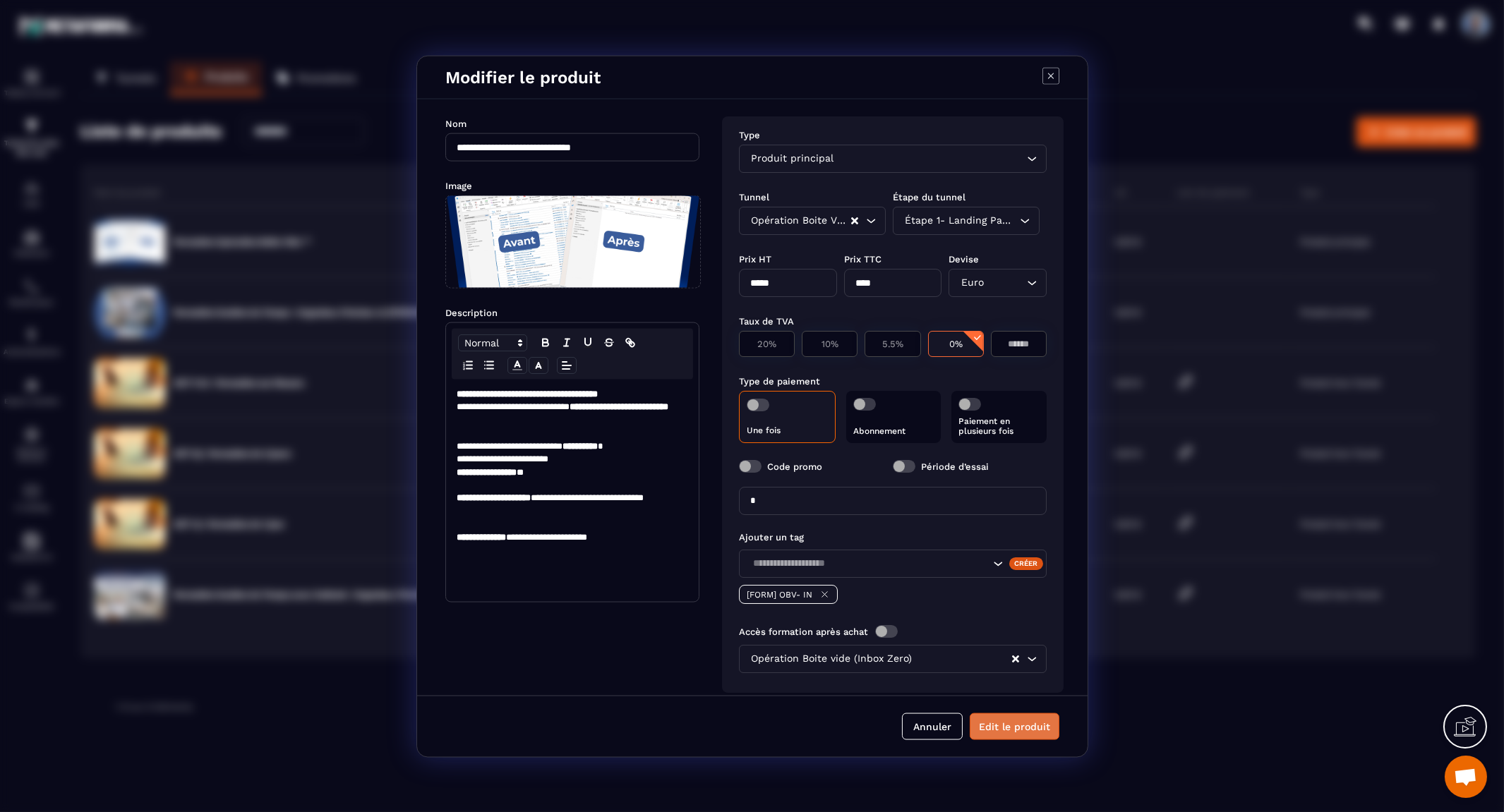
click at [1021, 729] on button "Edit le produit" at bounding box center [1014, 725] width 90 height 26
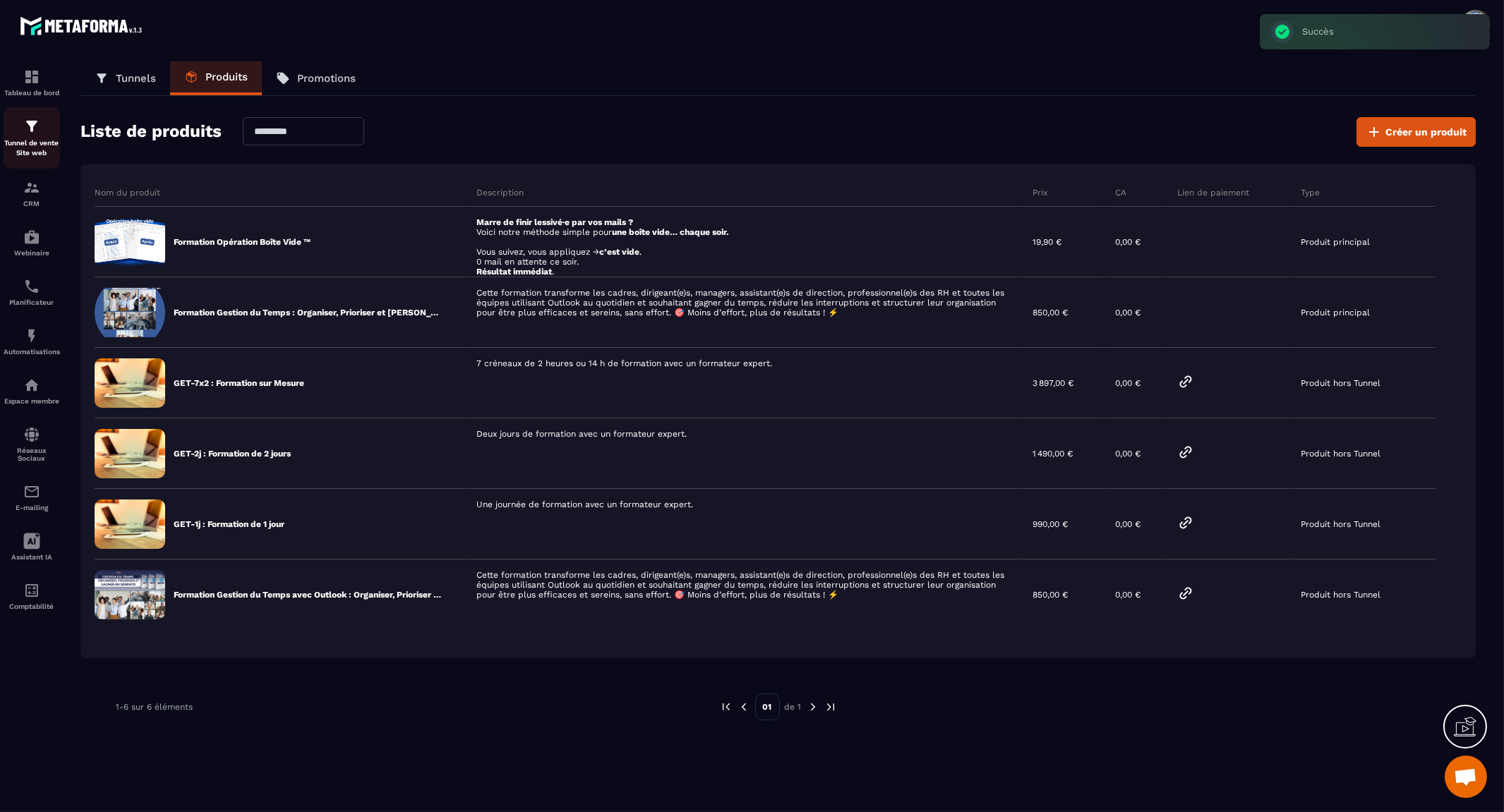
click at [30, 134] on img at bounding box center [31, 126] width 17 height 17
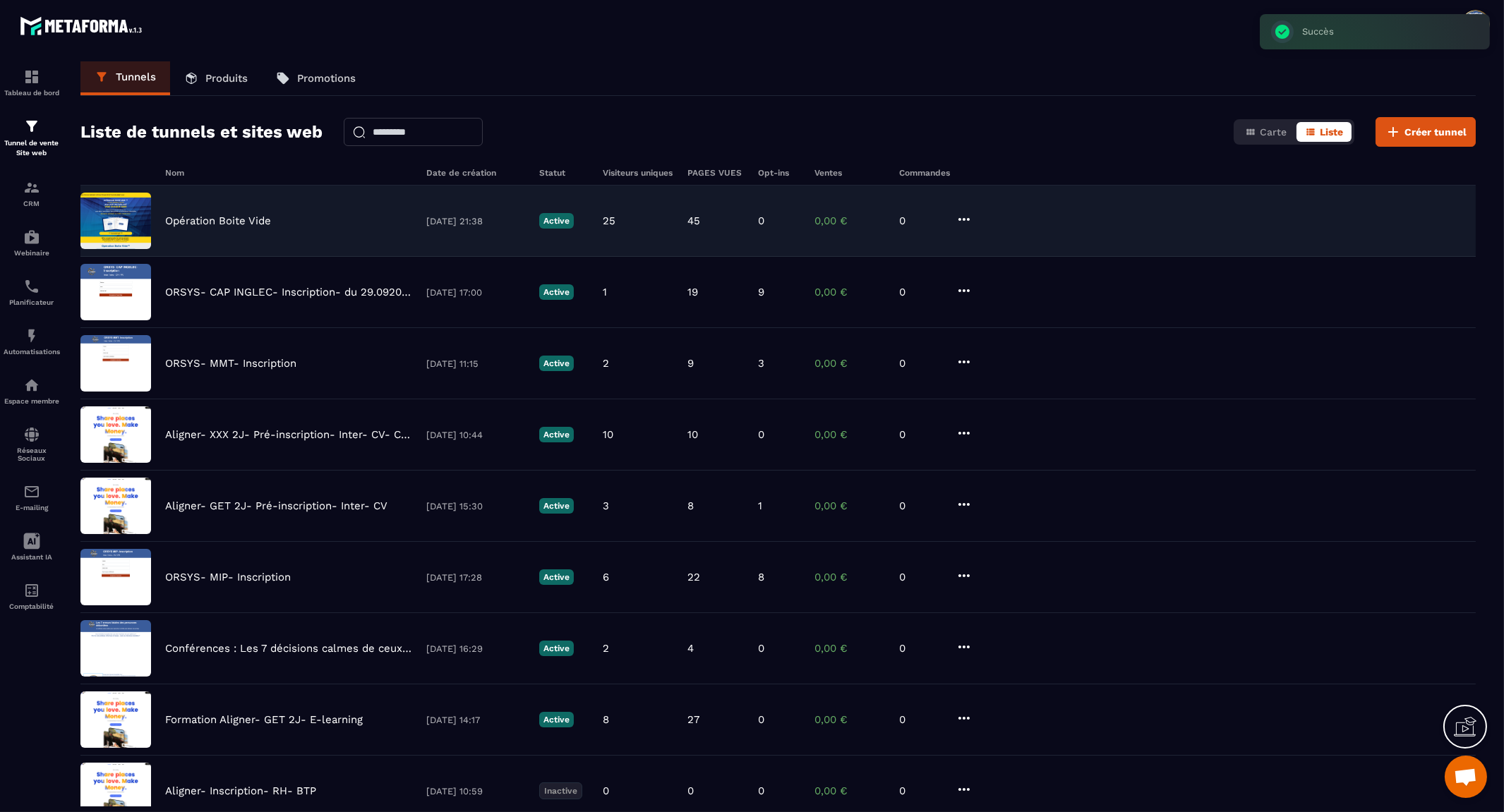
click at [226, 219] on p "Opération Boite Vide" at bounding box center [218, 221] width 106 height 13
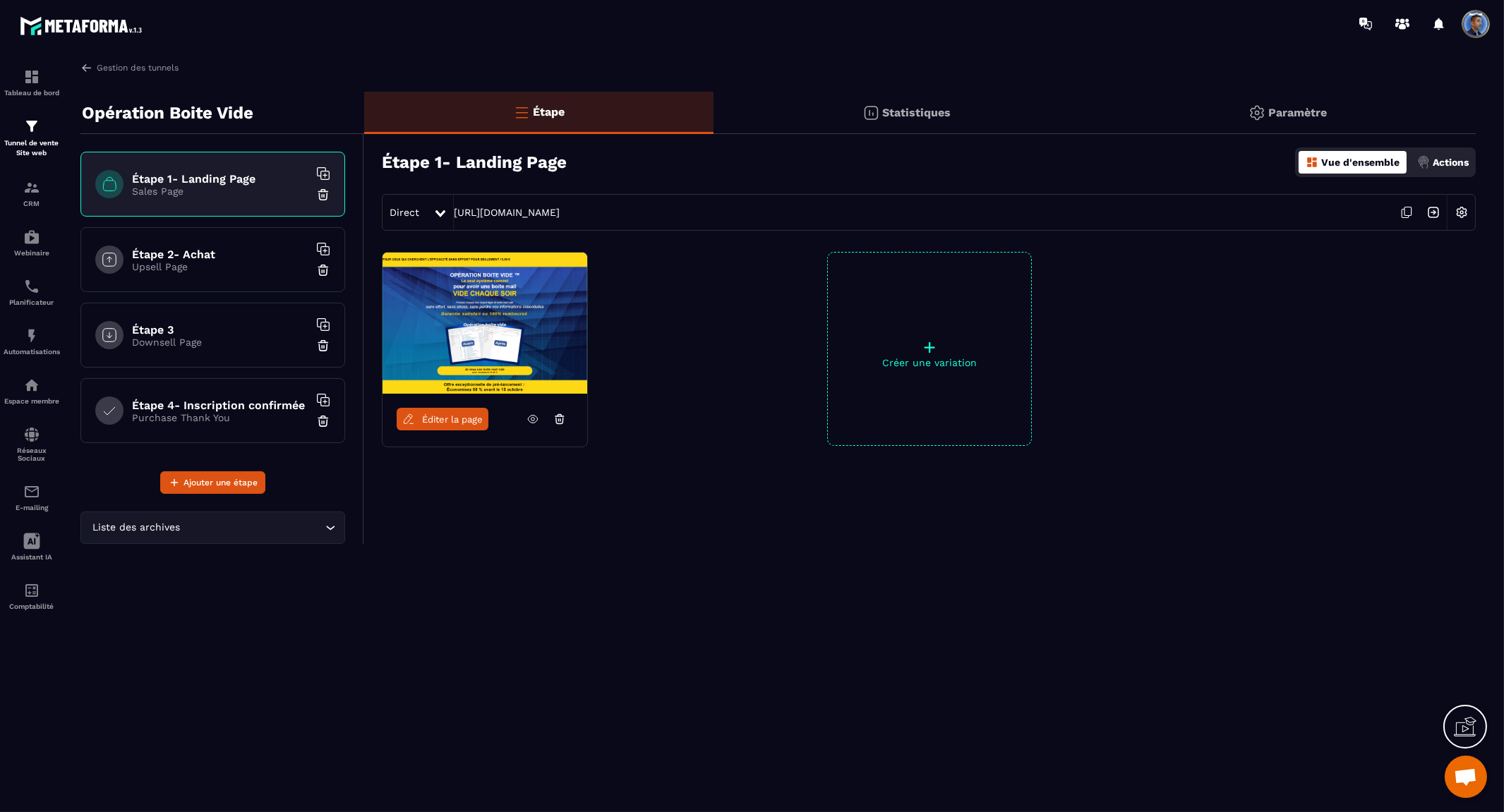
click at [208, 261] on p "Upsell Page" at bounding box center [220, 266] width 177 height 11
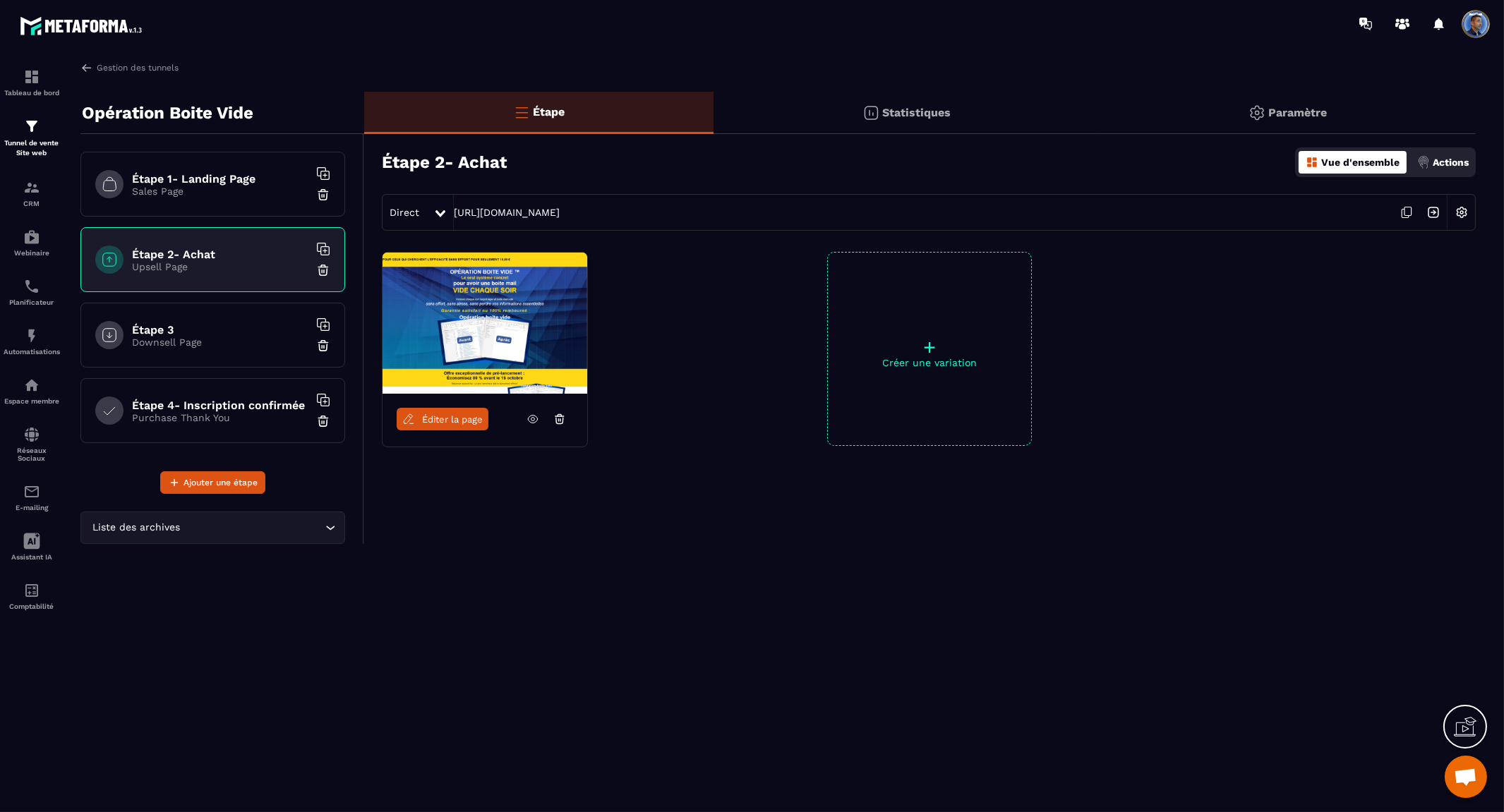
click at [964, 318] on div "+ Créer une variation" at bounding box center [929, 349] width 205 height 194
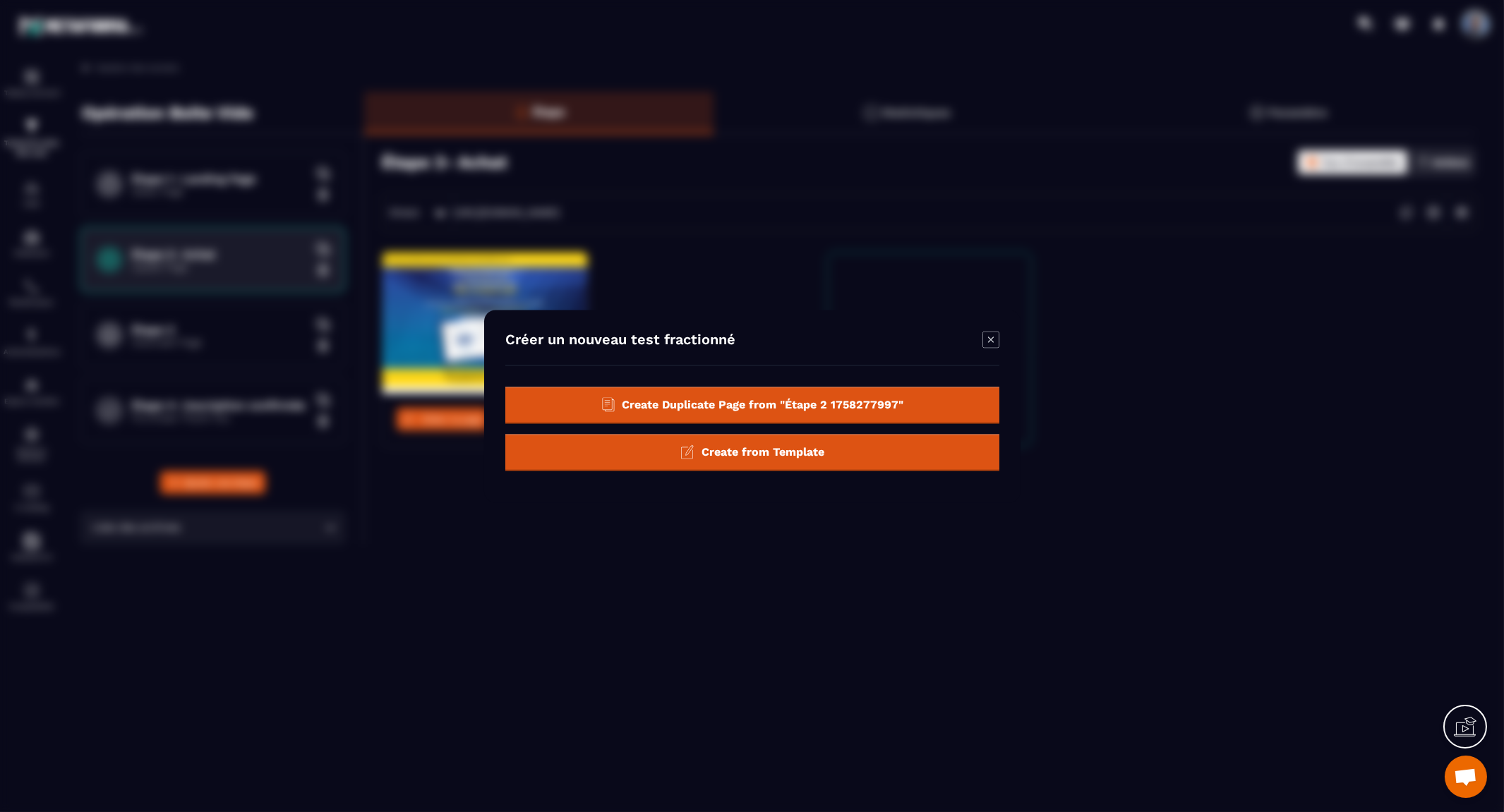
click at [863, 449] on div "Create from Template" at bounding box center [753, 453] width 494 height 37
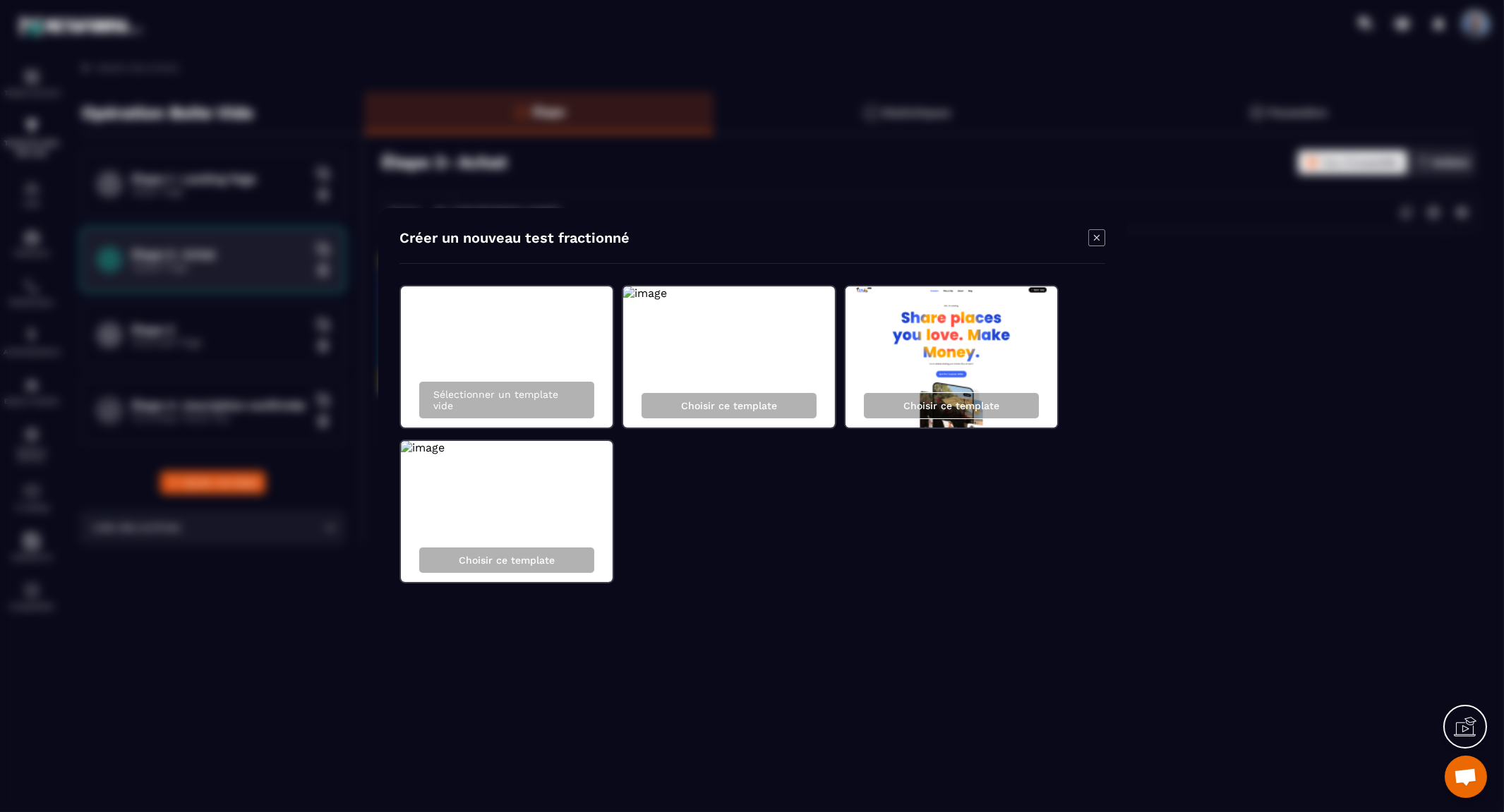
click at [982, 349] on img "Modal window" at bounding box center [951, 357] width 212 height 141
click at [968, 407] on p "Choisir ce template" at bounding box center [952, 406] width 96 height 11
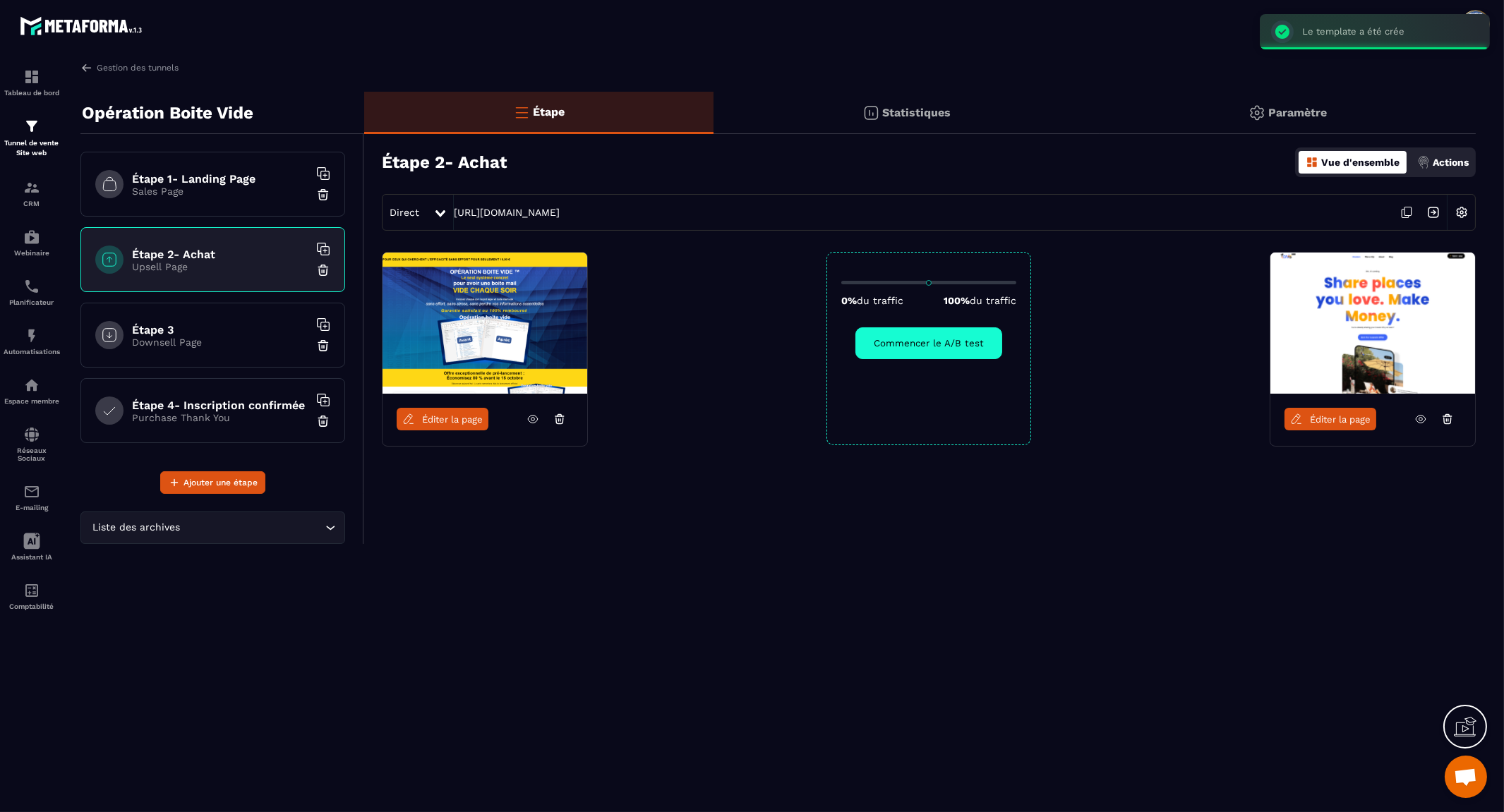
click at [1367, 344] on img at bounding box center [1372, 323] width 205 height 141
click at [1335, 419] on span "Éditer la page" at bounding box center [1340, 419] width 61 height 10
